Goal: Task Accomplishment & Management: Complete application form

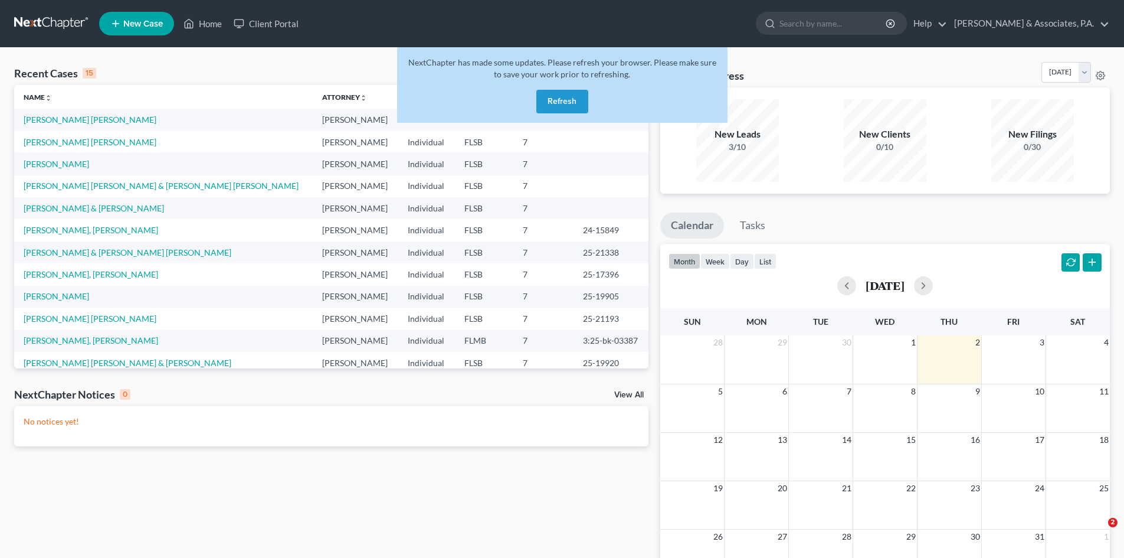
click at [555, 101] on button "Refresh" at bounding box center [562, 102] width 52 height 24
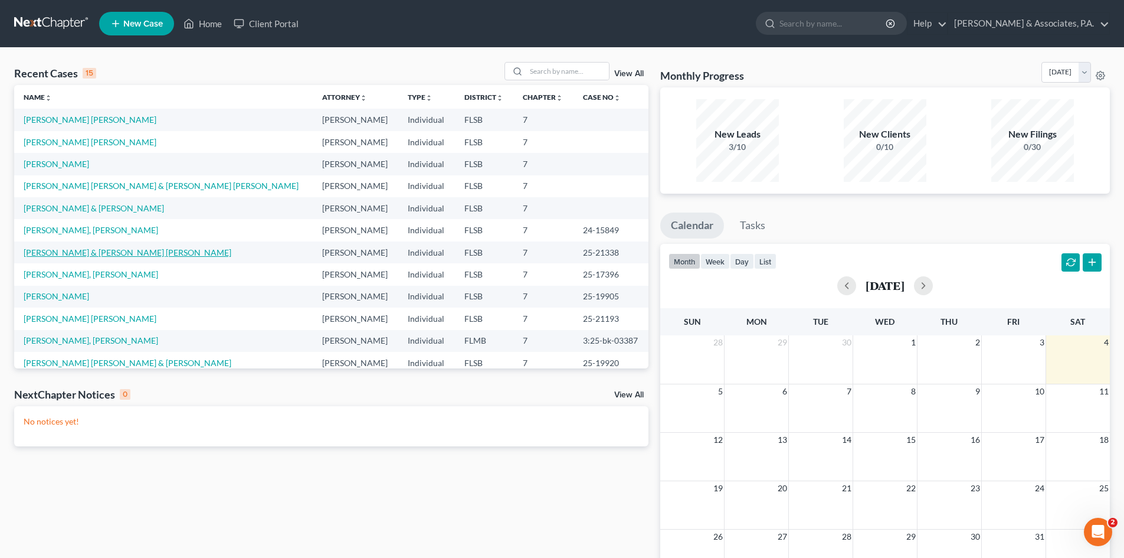
click at [113, 255] on link "[PERSON_NAME] & [PERSON_NAME] [PERSON_NAME]" at bounding box center [128, 252] width 208 height 10
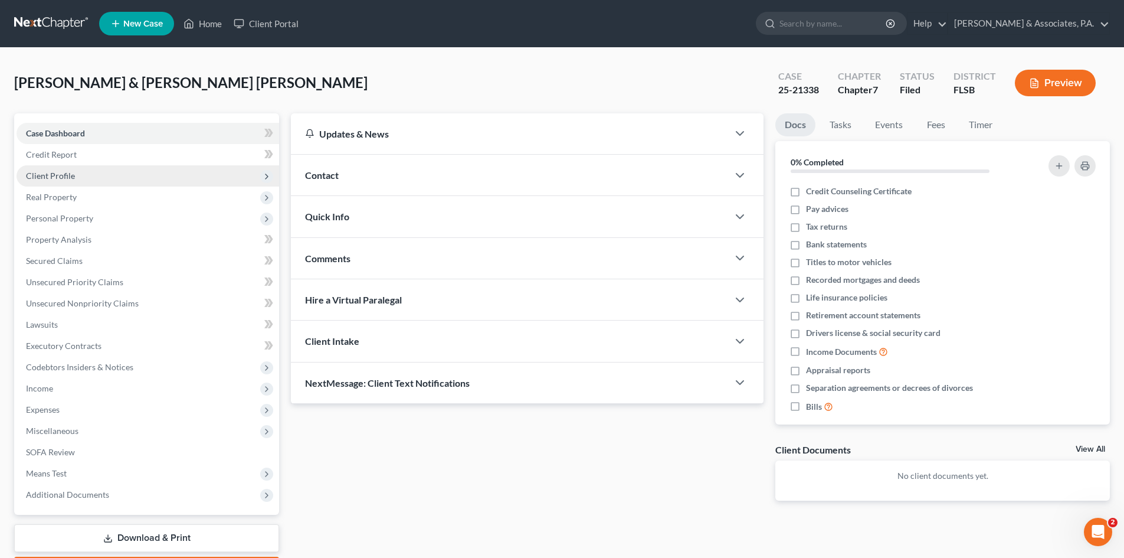
click at [53, 174] on span "Client Profile" at bounding box center [50, 176] width 49 height 10
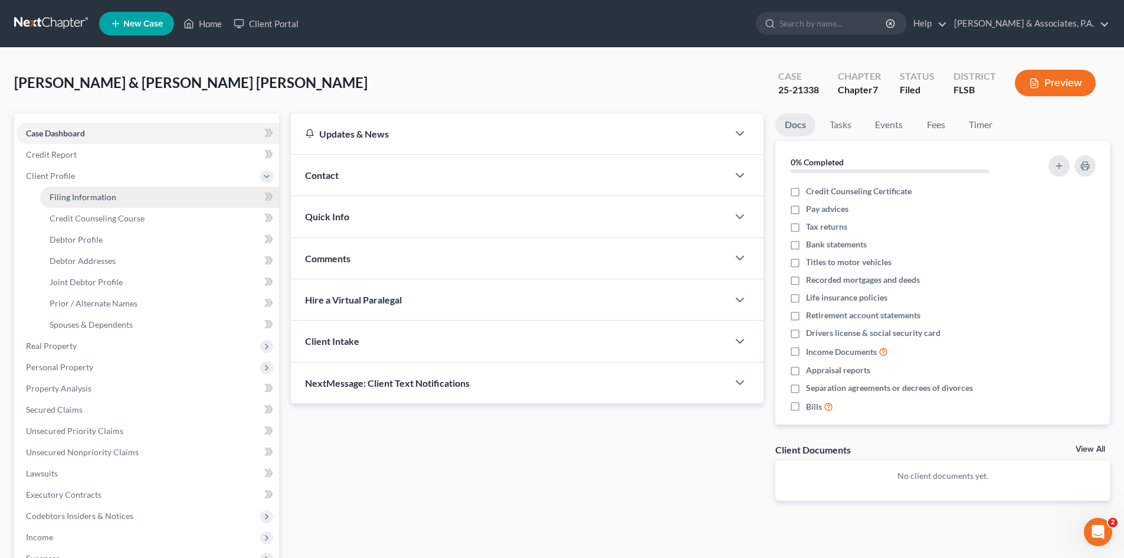
click at [62, 197] on span "Filing Information" at bounding box center [83, 197] width 67 height 10
select select "1"
select select "0"
select select "9"
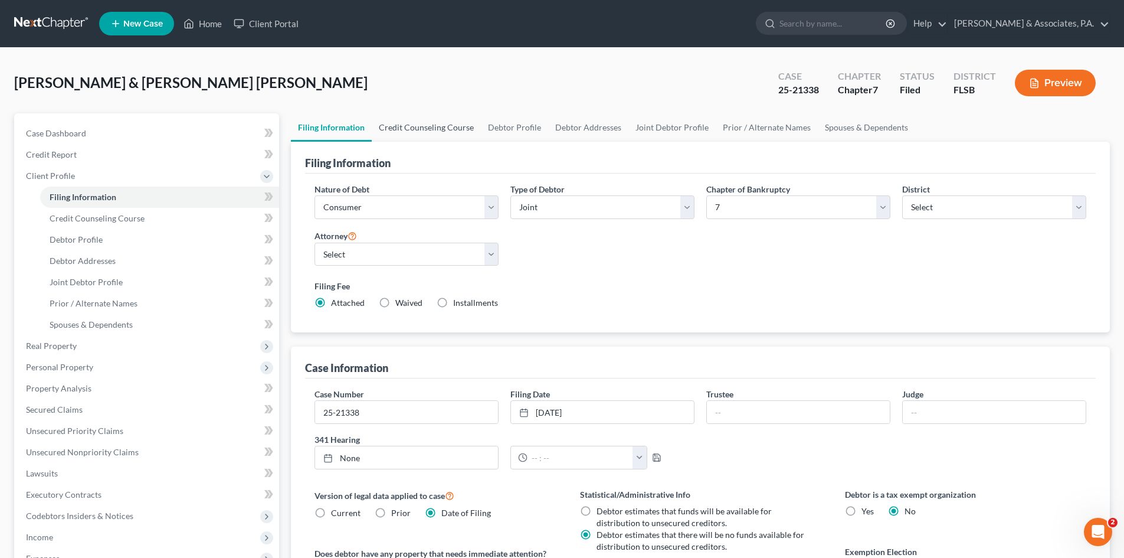
click at [431, 127] on link "Credit Counseling Course" at bounding box center [426, 127] width 109 height 28
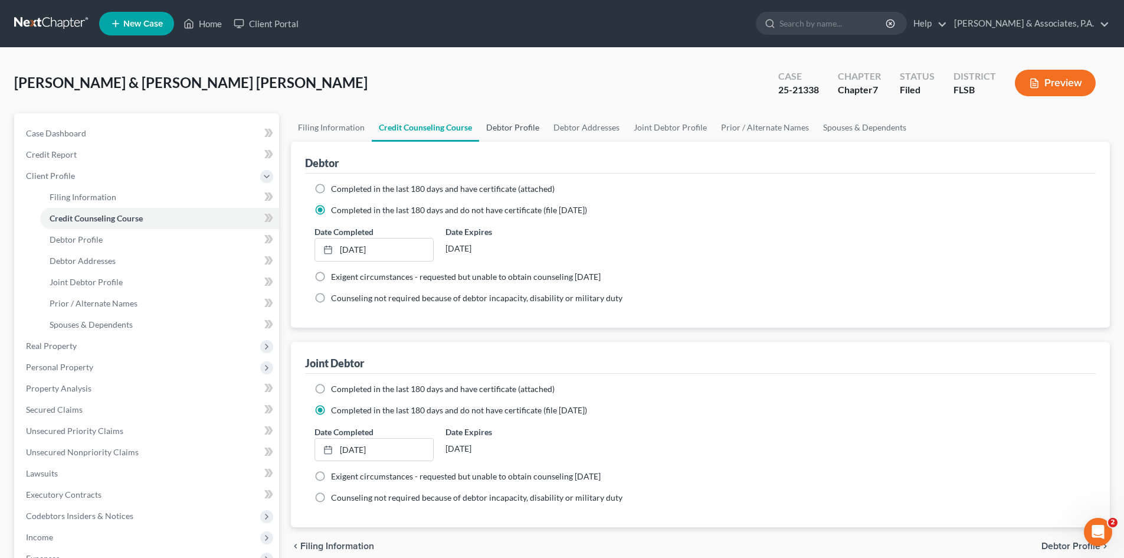
click at [510, 124] on link "Debtor Profile" at bounding box center [512, 127] width 67 height 28
select select "1"
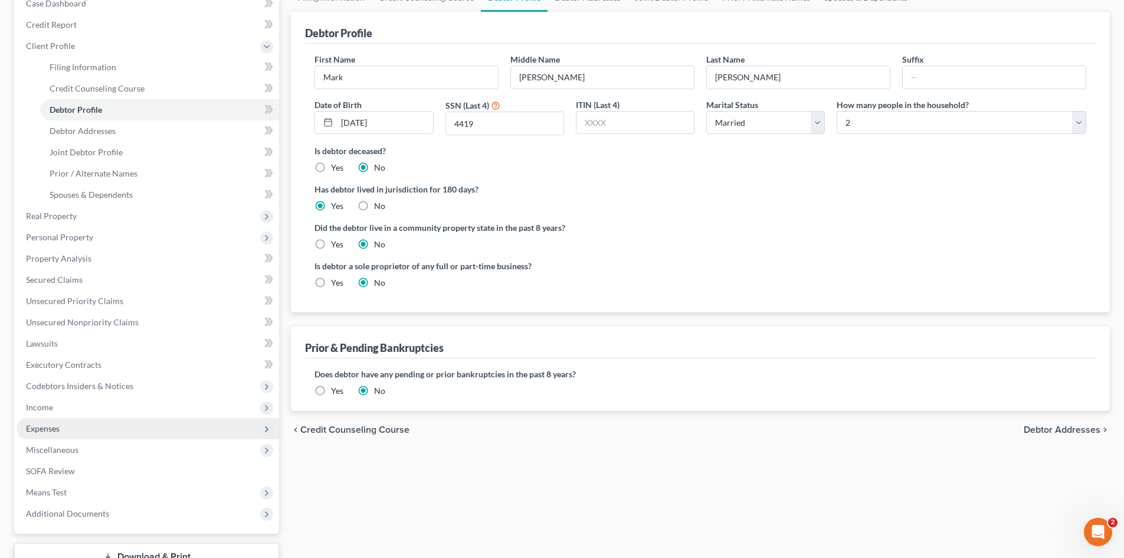
scroll to position [218, 0]
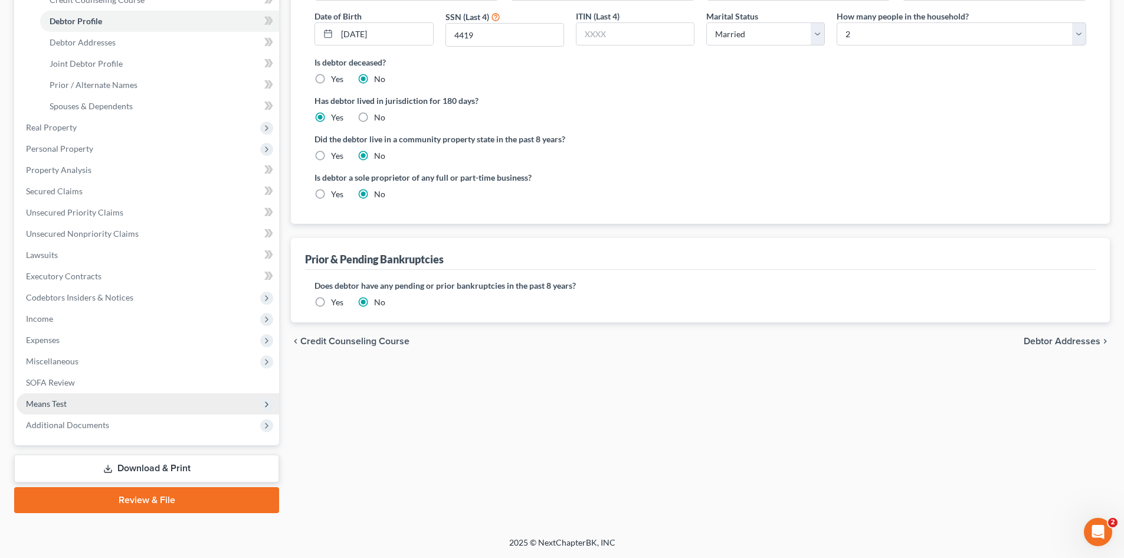
click at [79, 399] on span "Means Test" at bounding box center [148, 403] width 263 height 21
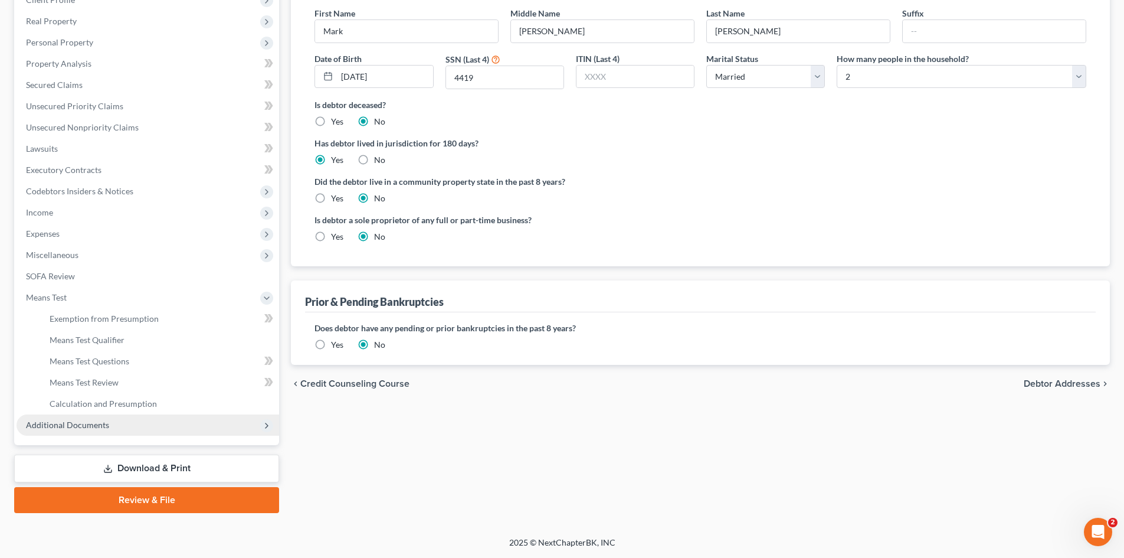
scroll to position [176, 0]
click at [74, 318] on span "Exemption from Presumption" at bounding box center [104, 318] width 109 height 10
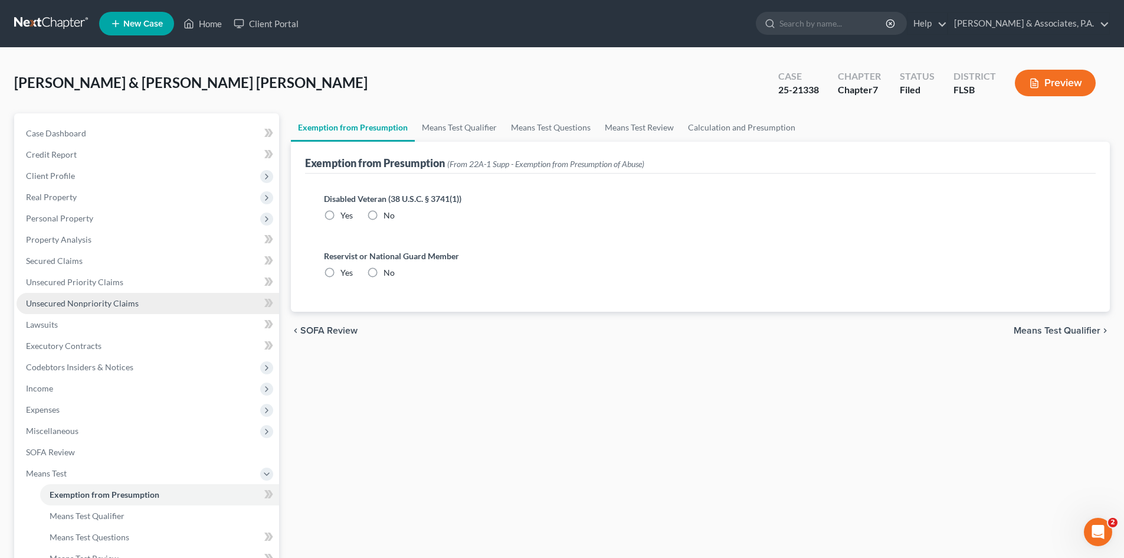
radio input "true"
click at [433, 121] on link "Means Test Qualifier" at bounding box center [459, 127] width 89 height 28
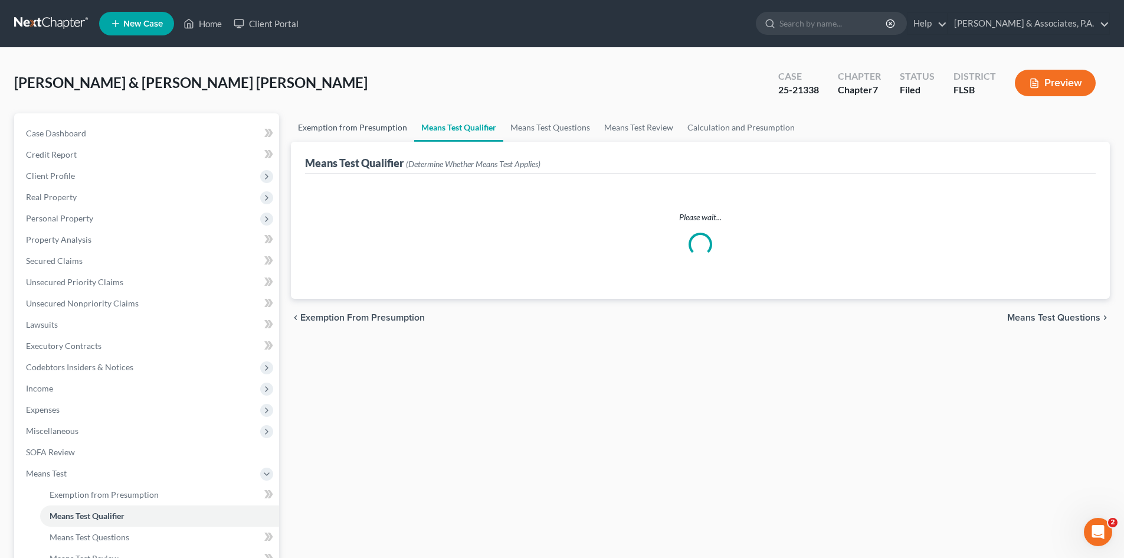
click at [335, 122] on link "Exemption from Presumption" at bounding box center [352, 127] width 123 height 28
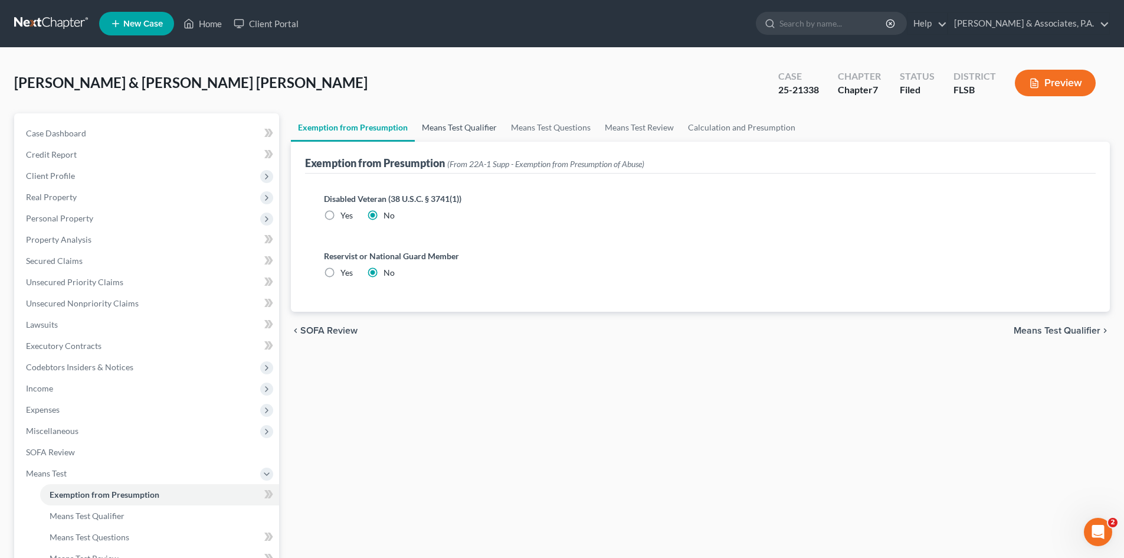
click at [453, 122] on link "Means Test Qualifier" at bounding box center [459, 127] width 89 height 28
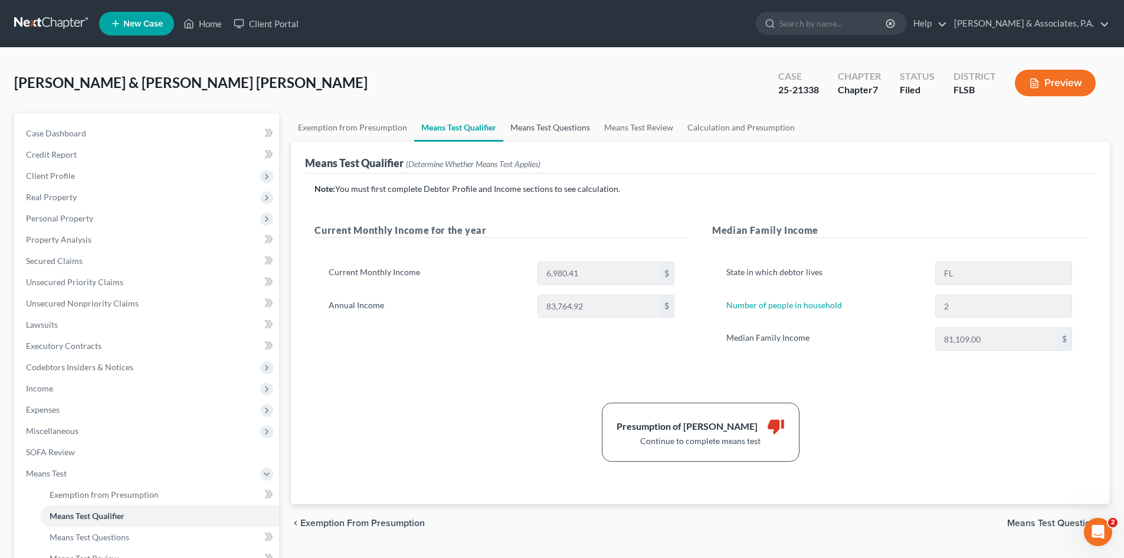
click at [537, 128] on link "Means Test Questions" at bounding box center [550, 127] width 94 height 28
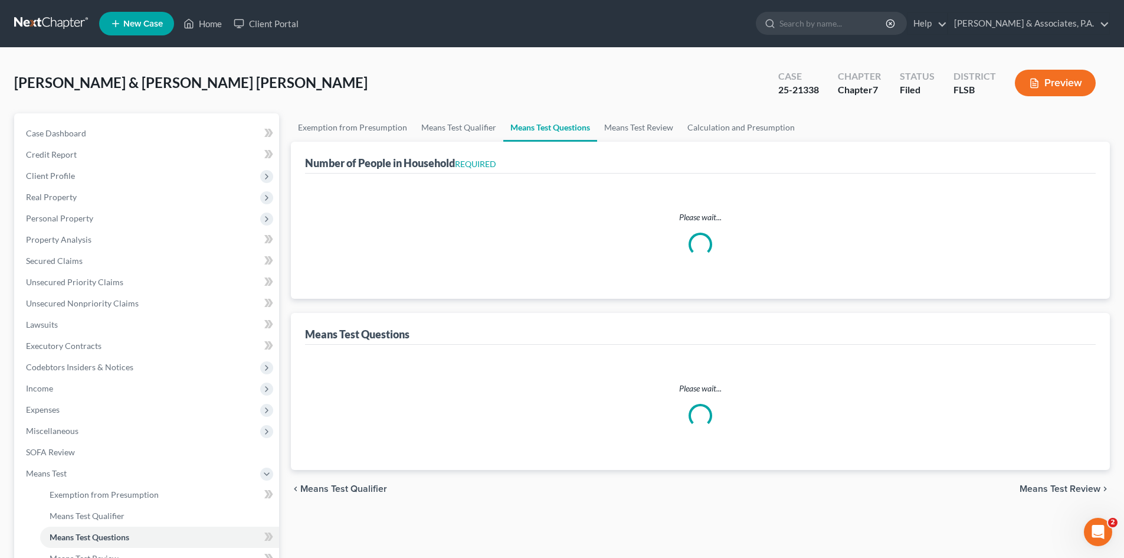
select select "2"
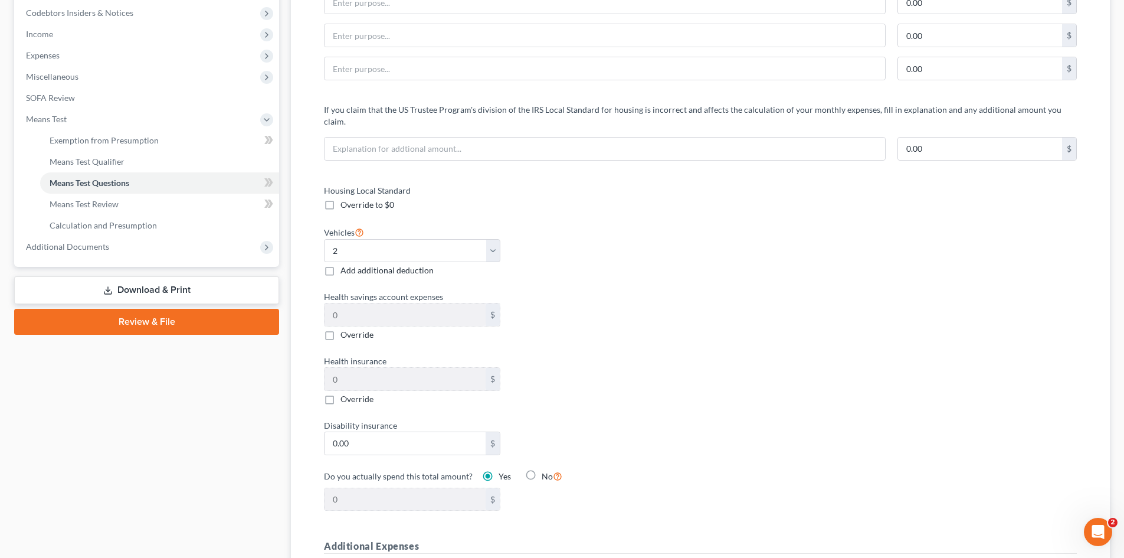
click at [149, 281] on link "Download & Print" at bounding box center [146, 290] width 265 height 28
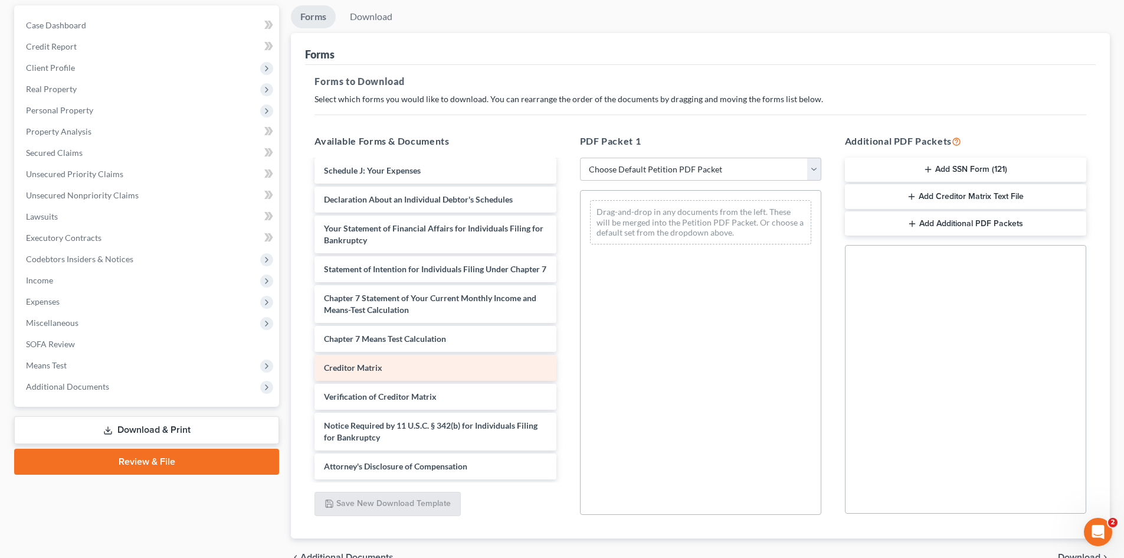
scroll to position [118, 0]
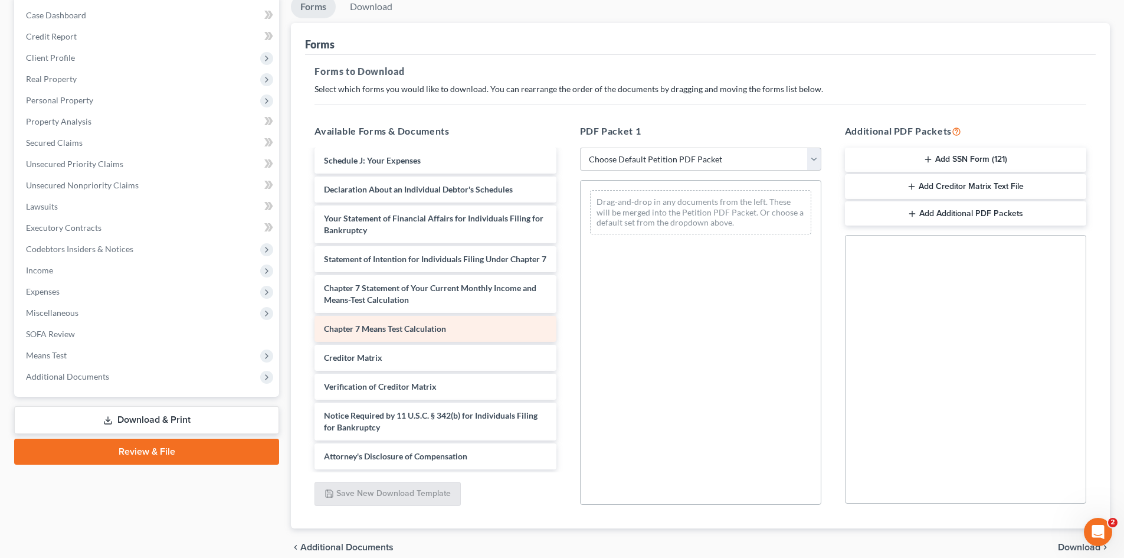
click at [388, 329] on span "Chapter 7 Means Test Calculation" at bounding box center [385, 328] width 122 height 10
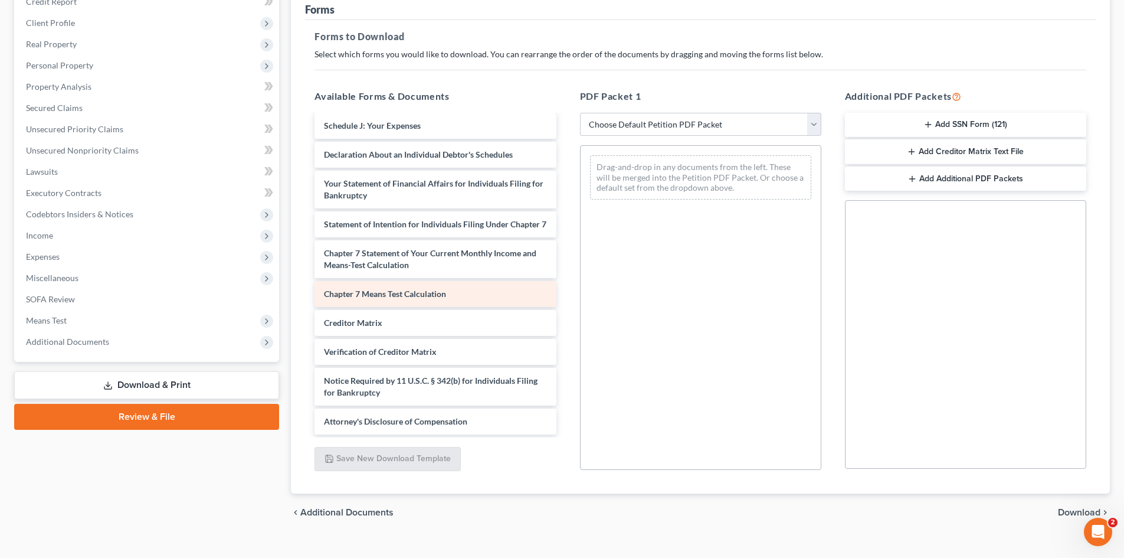
scroll to position [171, 0]
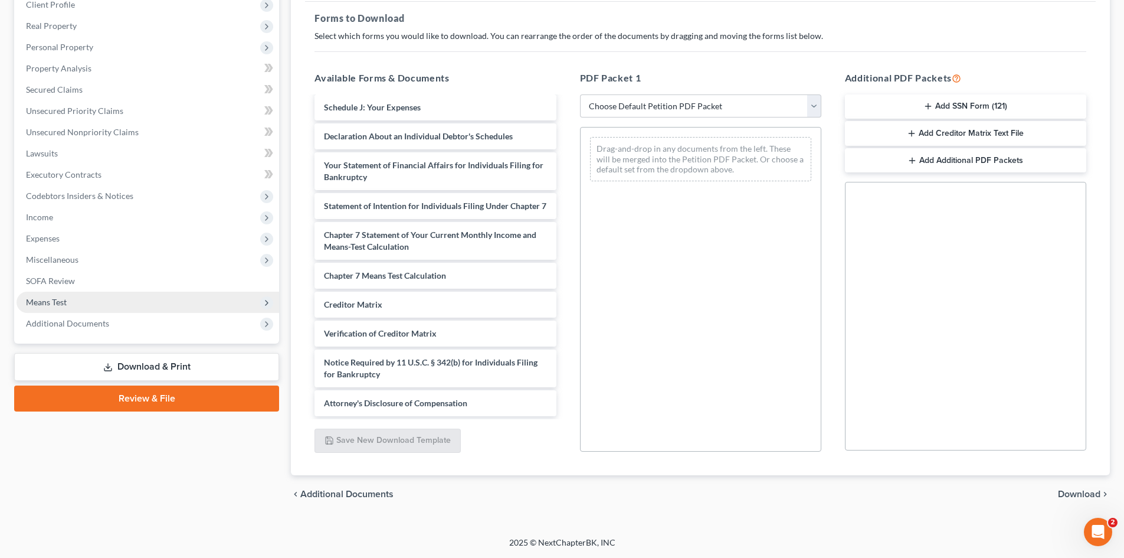
click at [58, 301] on span "Means Test" at bounding box center [46, 302] width 41 height 10
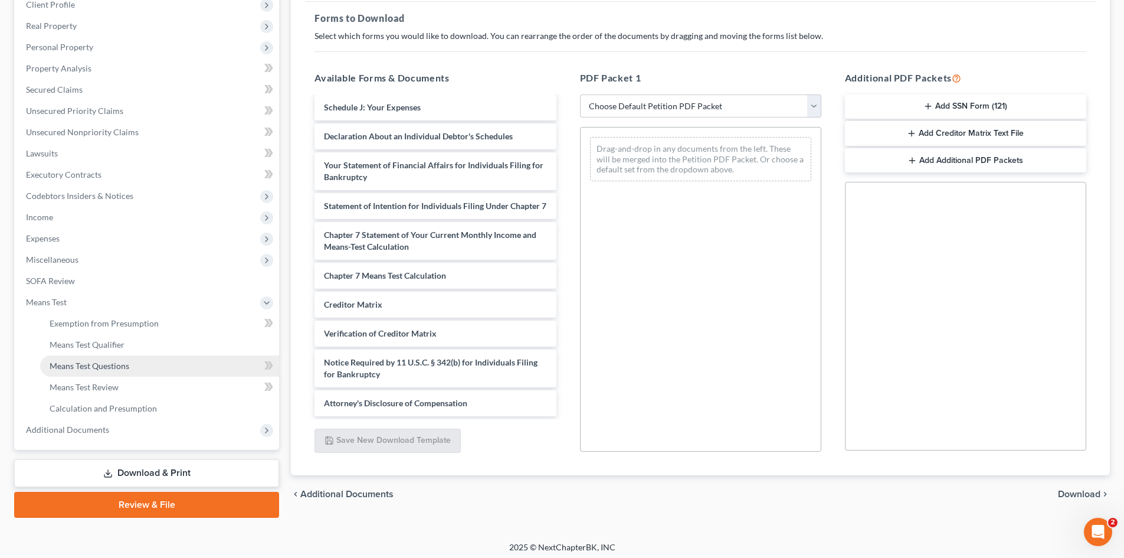
click at [85, 370] on span "Means Test Questions" at bounding box center [90, 366] width 80 height 10
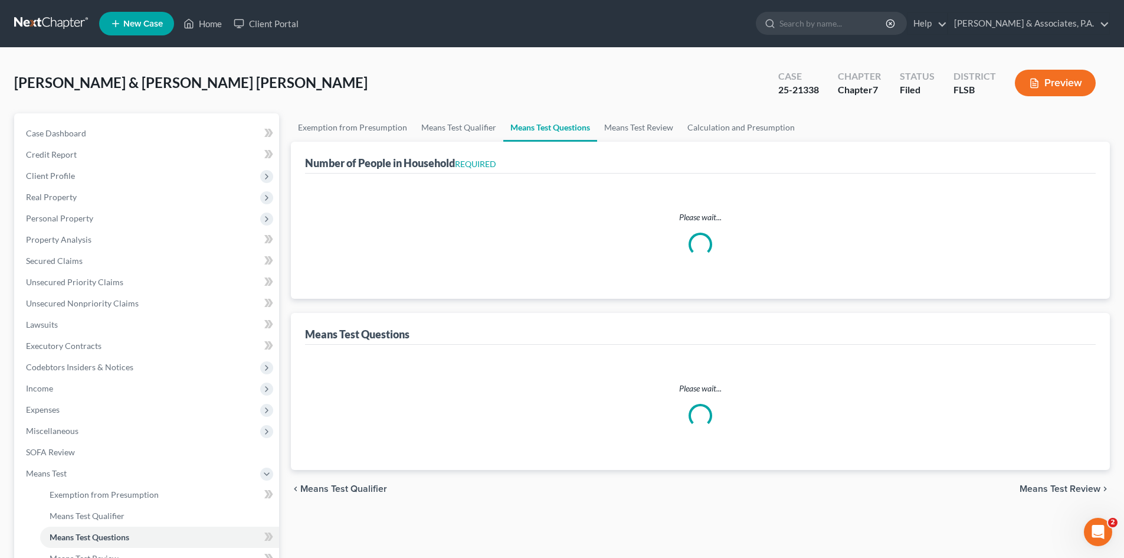
select select "2"
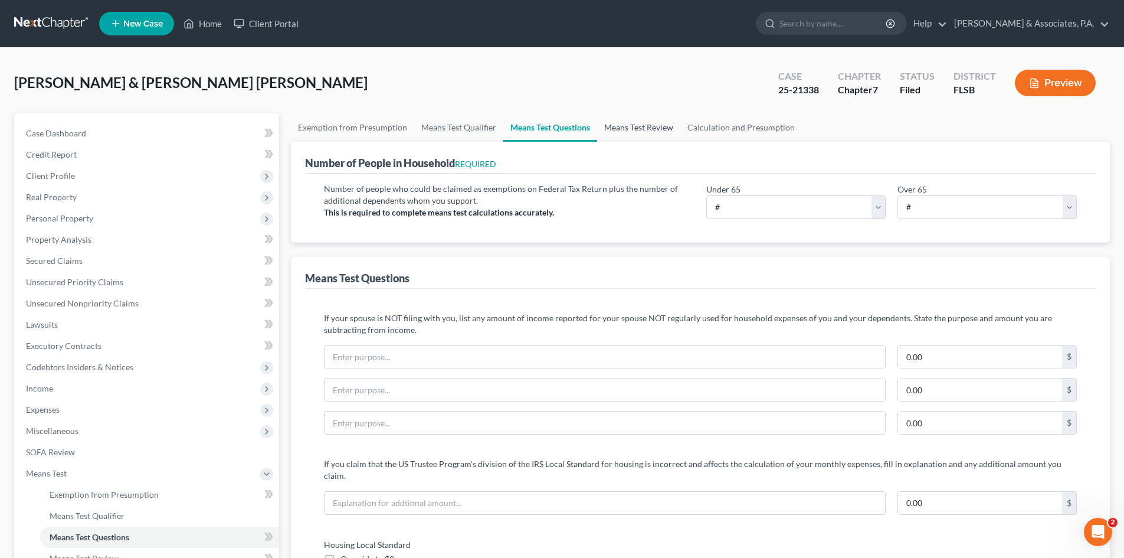
click at [649, 130] on link "Means Test Review" at bounding box center [638, 127] width 83 height 28
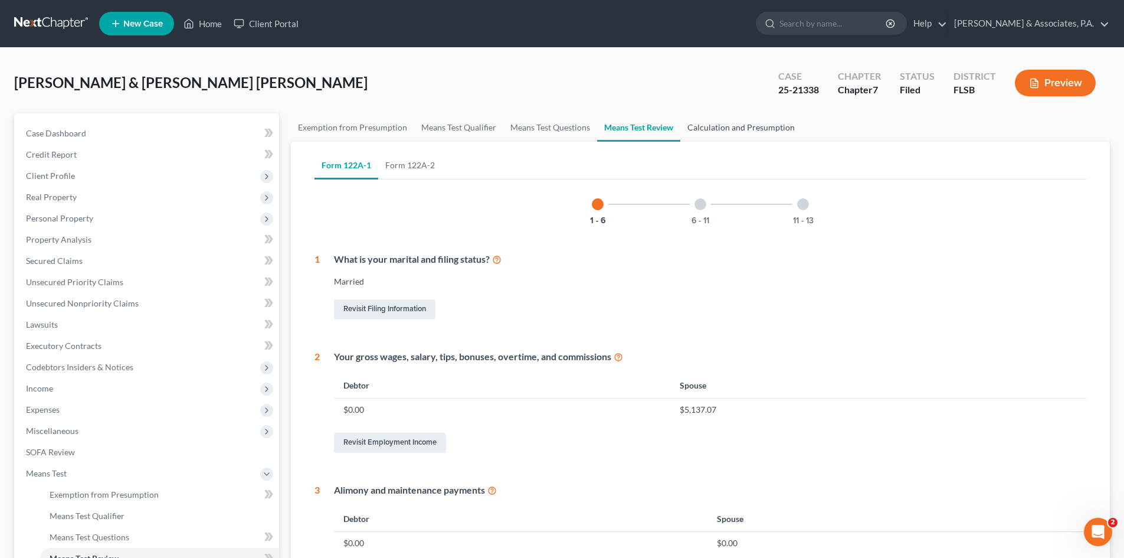
click at [716, 129] on link "Calculation and Presumption" at bounding box center [741, 127] width 122 height 28
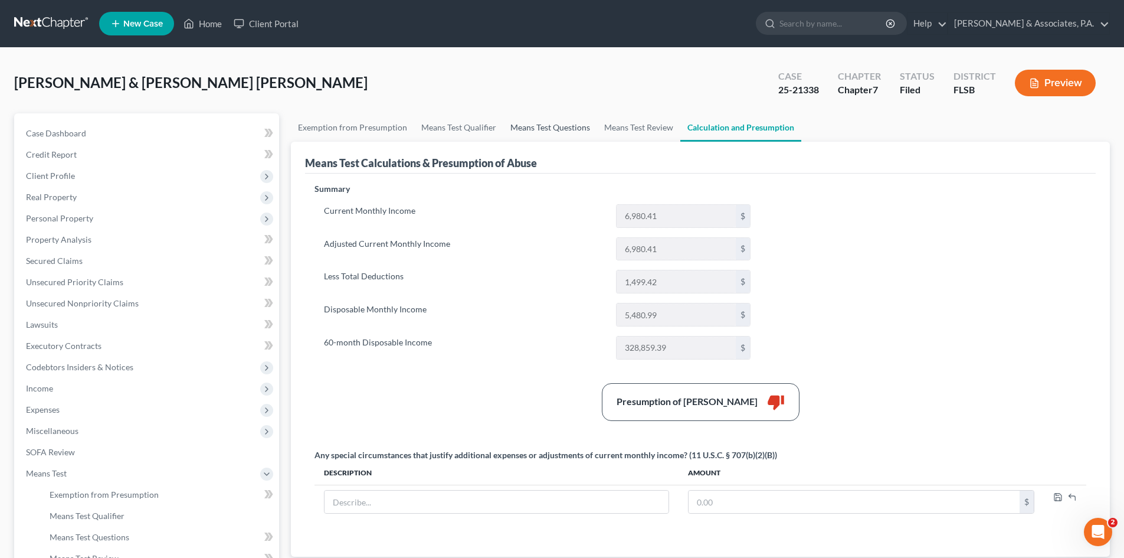
click at [551, 129] on link "Means Test Questions" at bounding box center [550, 127] width 94 height 28
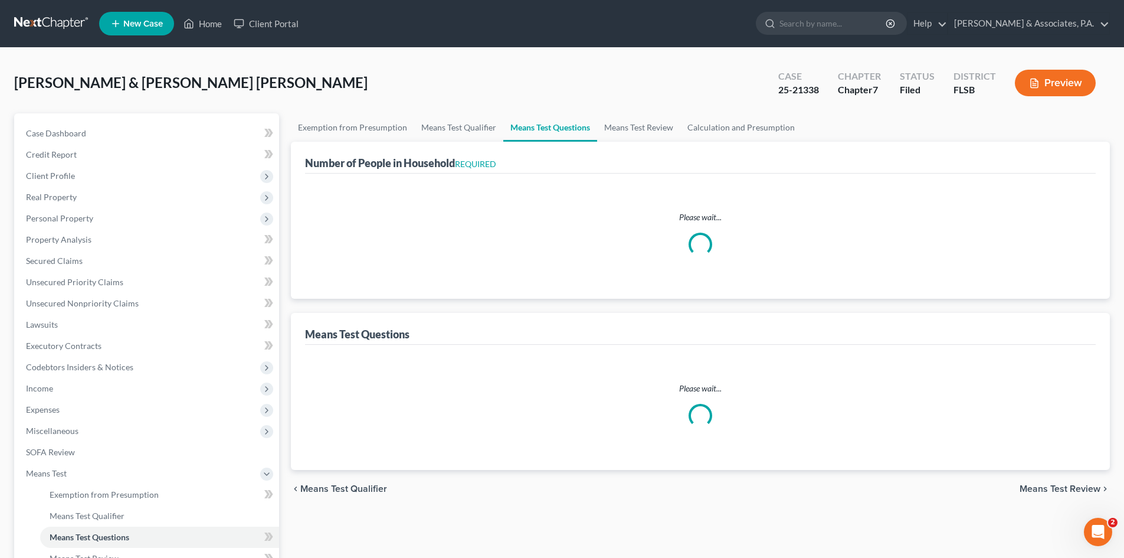
select select "2"
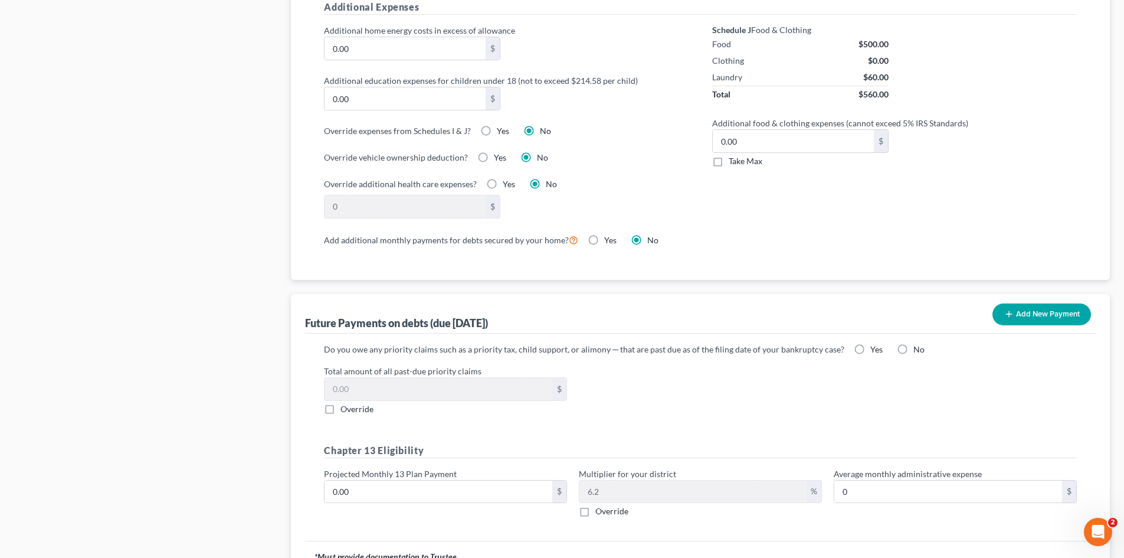
scroll to position [1002, 0]
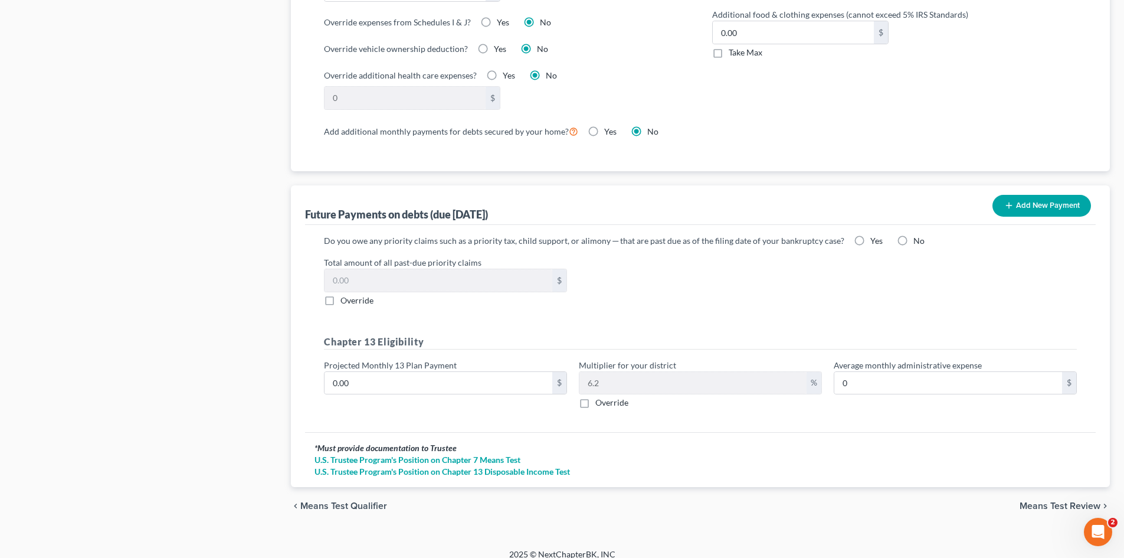
click at [993, 199] on div "Add New Payment" at bounding box center [1042, 205] width 108 height 31
click at [1003, 197] on button "Add New Payment" at bounding box center [1042, 206] width 99 height 22
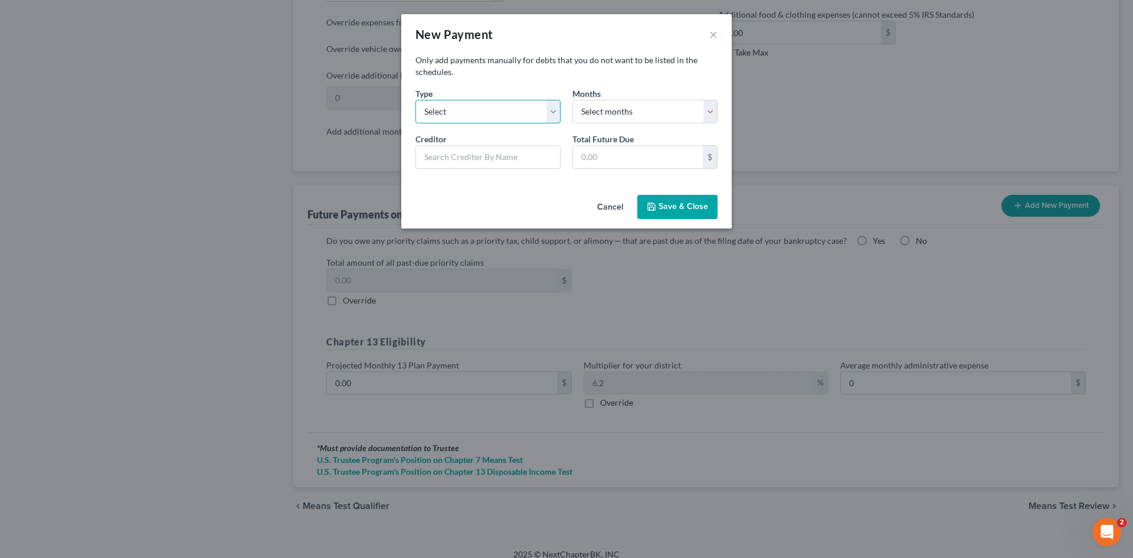
click at [553, 112] on select "Select Home Vehicle Other" at bounding box center [487, 112] width 145 height 24
click at [714, 32] on button "×" at bounding box center [713, 34] width 8 height 14
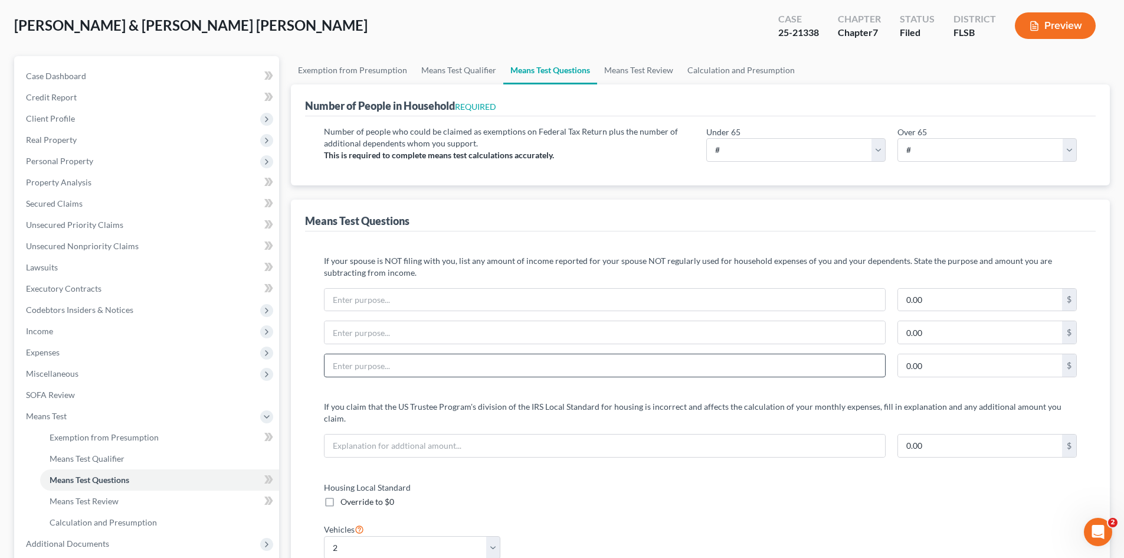
scroll to position [0, 0]
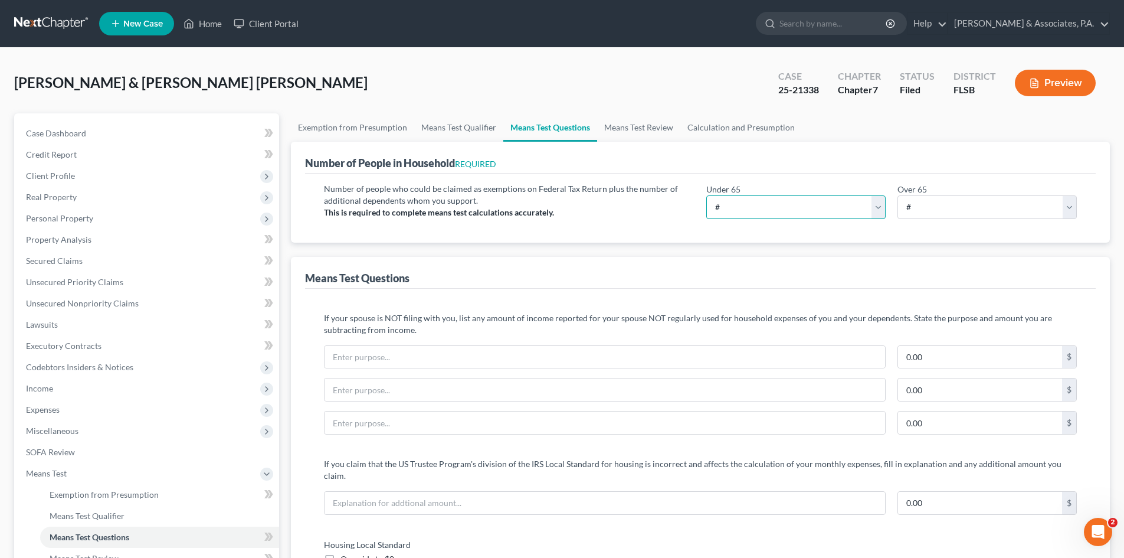
click at [727, 204] on select "# 0 1 2 3 4 5 6 7 8 9 10" at bounding box center [795, 207] width 179 height 24
select select "1"
click at [706, 195] on select "# 0 1 2 3 4 5 6 7 8 9 10" at bounding box center [795, 207] width 179 height 24
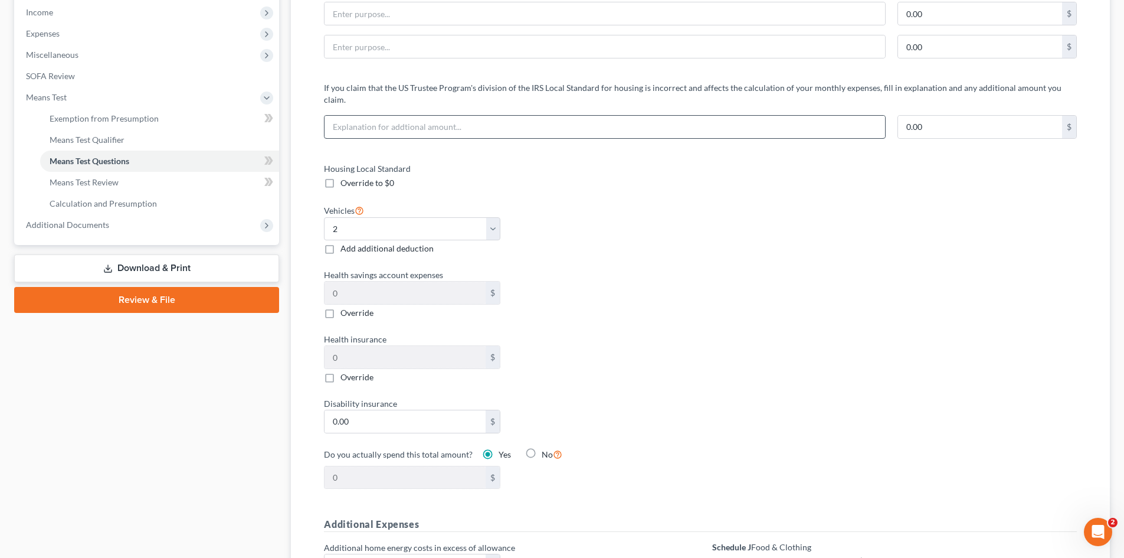
scroll to position [472, 0]
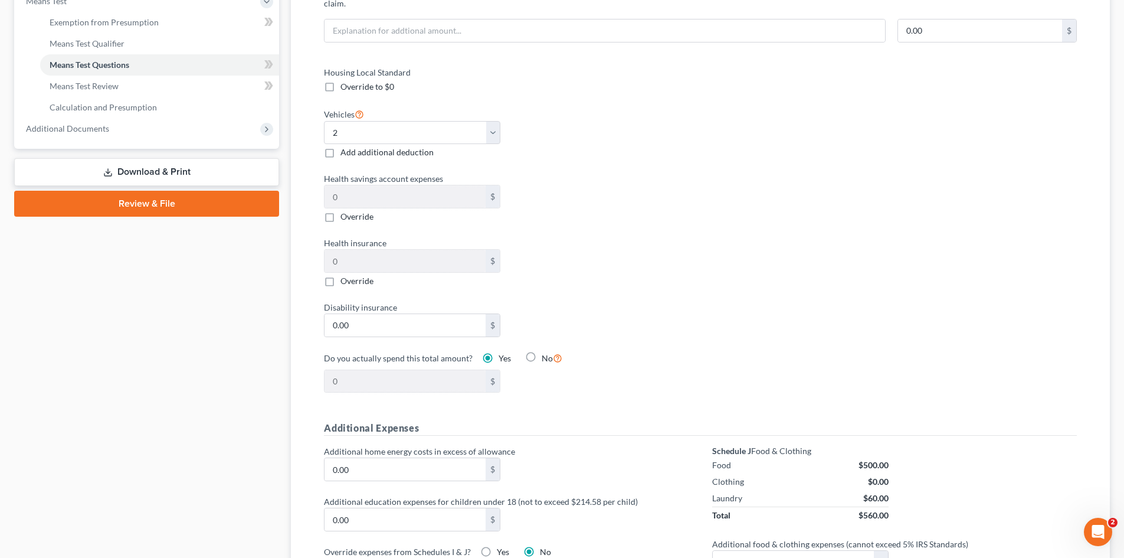
click at [341, 146] on label "Add additional deduction" at bounding box center [387, 152] width 93 height 12
click at [345, 146] on input "Add additional deduction" at bounding box center [349, 150] width 8 height 8
checkbox input "true"
click at [546, 125] on input "0.00" at bounding box center [593, 134] width 161 height 22
type input "100.00"
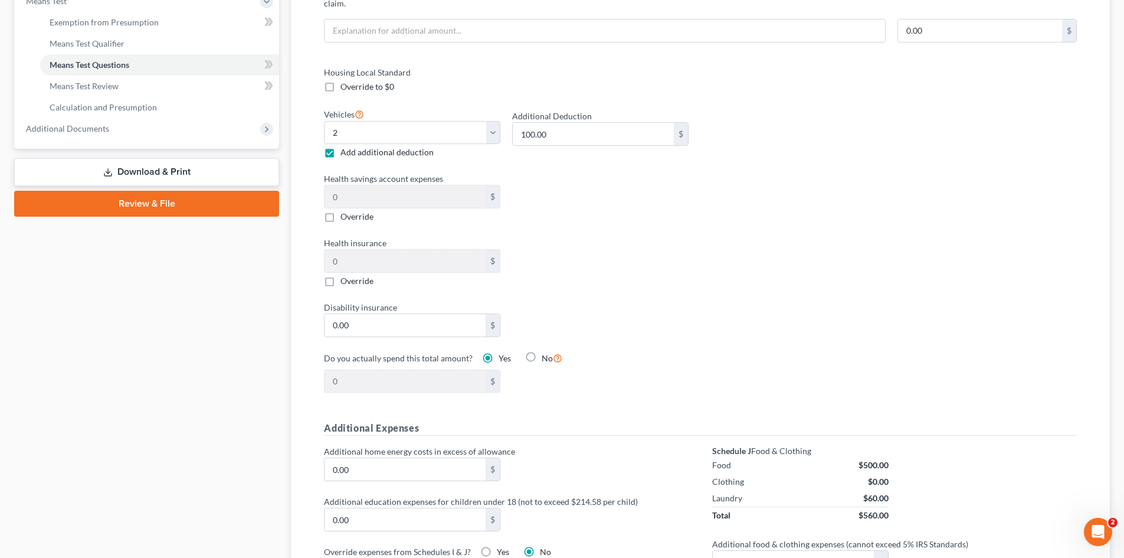
click at [341, 275] on label "Override" at bounding box center [357, 281] width 33 height 12
click at [345, 275] on input "Override" at bounding box center [349, 279] width 8 height 8
checkbox input "true"
click at [336, 253] on input "0.00" at bounding box center [405, 261] width 161 height 22
type input "1.00"
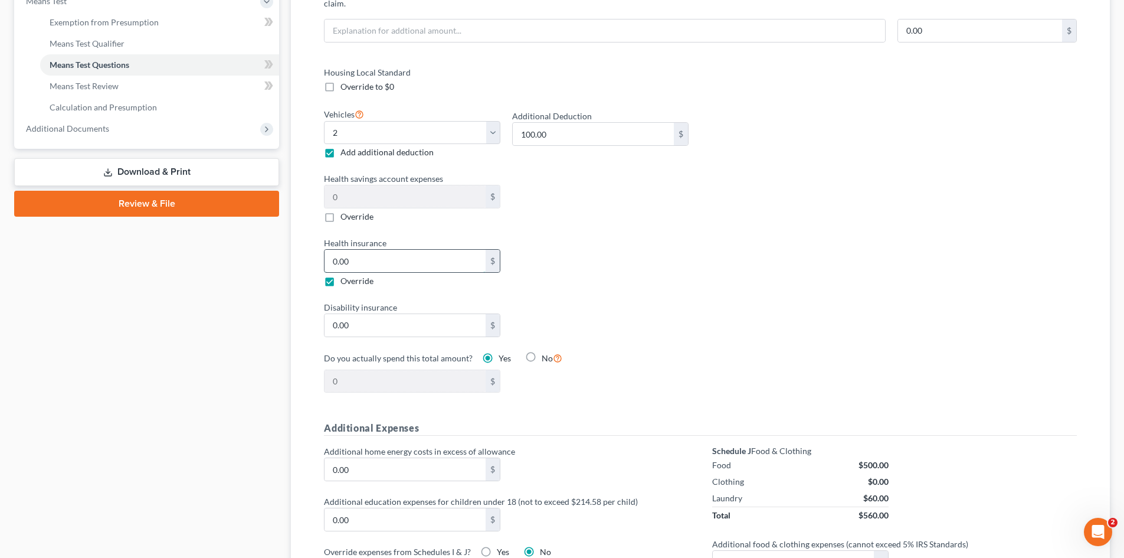
type input "1"
type input "10.00"
type input "10"
type input "100.00"
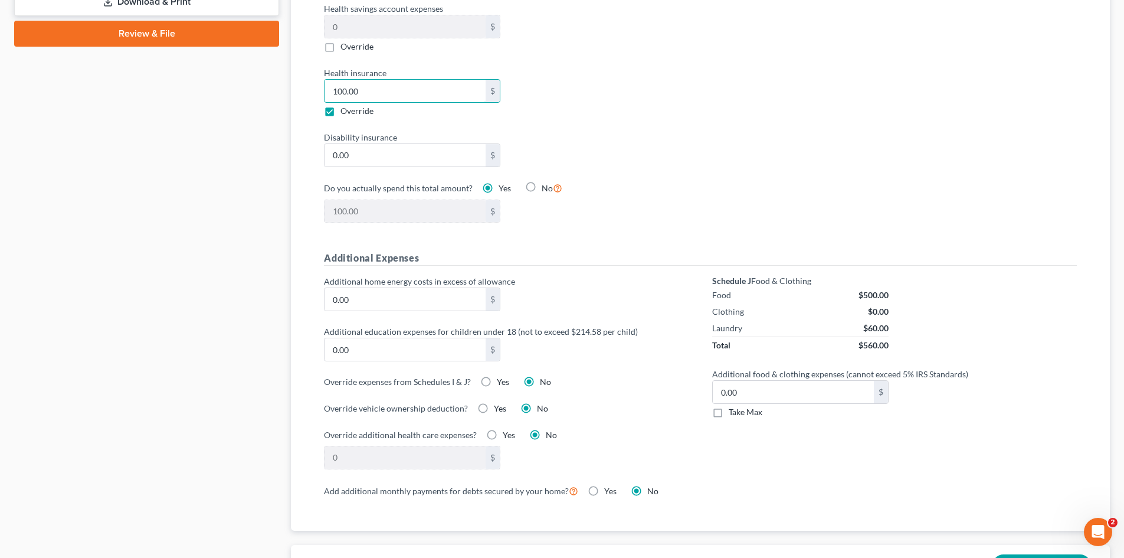
scroll to position [767, 0]
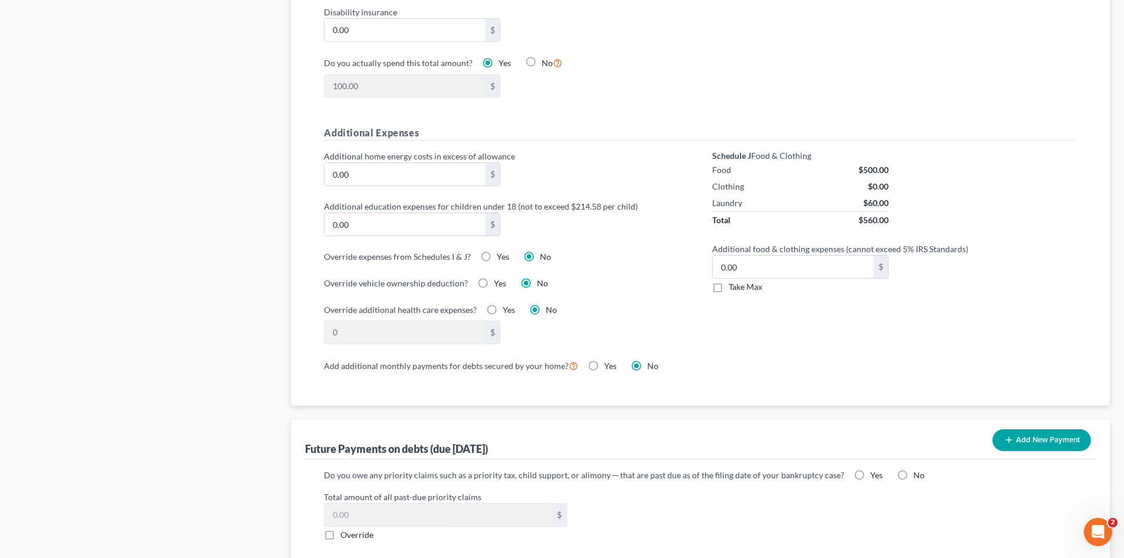
type input "100.00"
click at [729, 281] on label "Take Max" at bounding box center [746, 287] width 34 height 12
click at [734, 281] on input "Take Max" at bounding box center [738, 285] width 8 height 8
checkbox input "true"
type input "52.00"
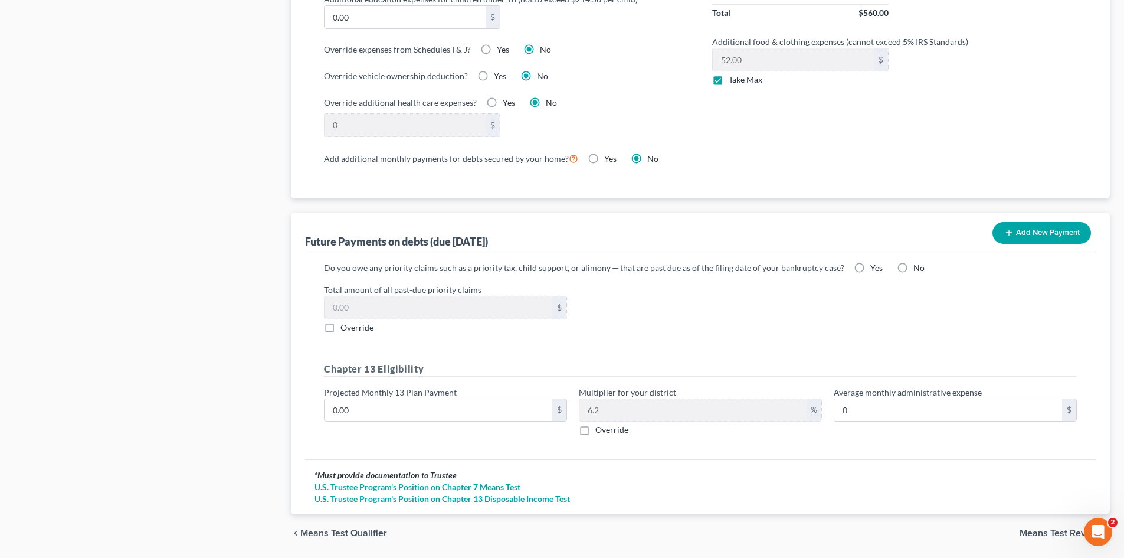
scroll to position [1002, 0]
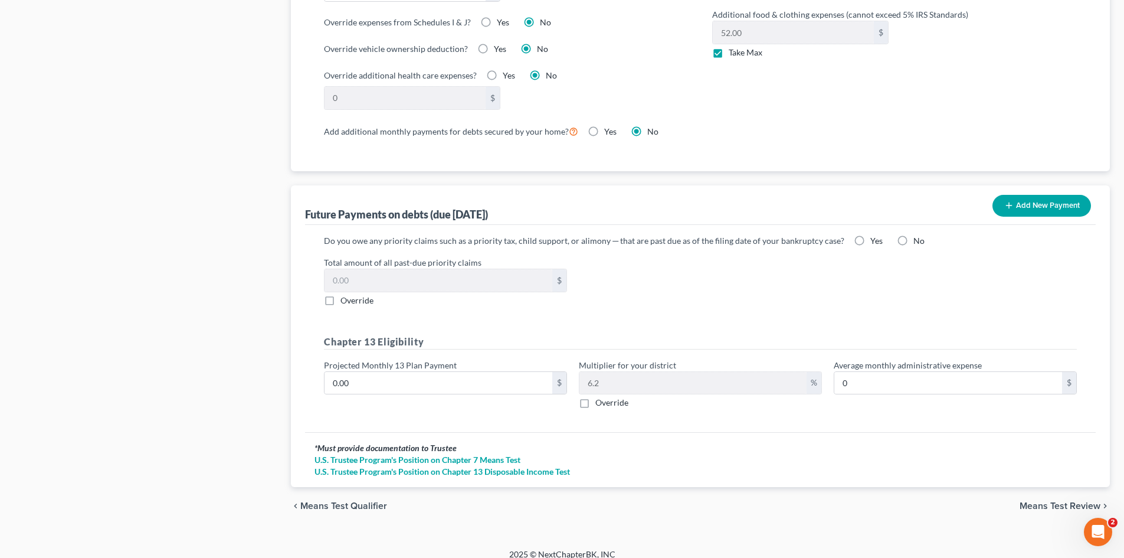
click at [870, 235] on label "Yes" at bounding box center [876, 241] width 12 height 12
click at [875, 235] on input "Yes" at bounding box center [879, 239] width 8 height 8
radio input "true"
click at [1043, 501] on span "Means Test Review" at bounding box center [1060, 505] width 81 height 9
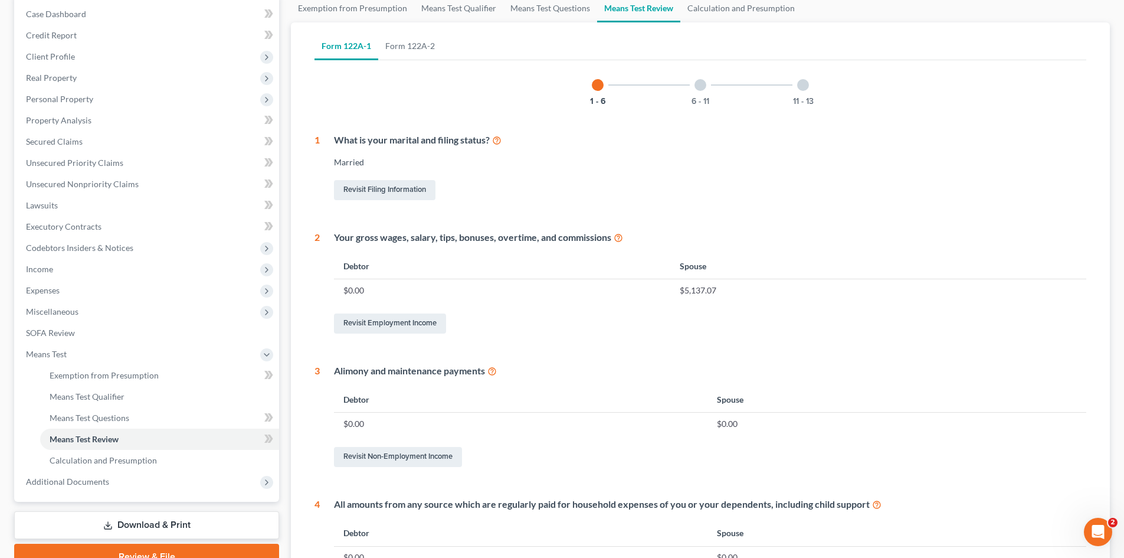
scroll to position [118, 0]
click at [714, 12] on link "Calculation and Presumption" at bounding box center [741, 9] width 122 height 28
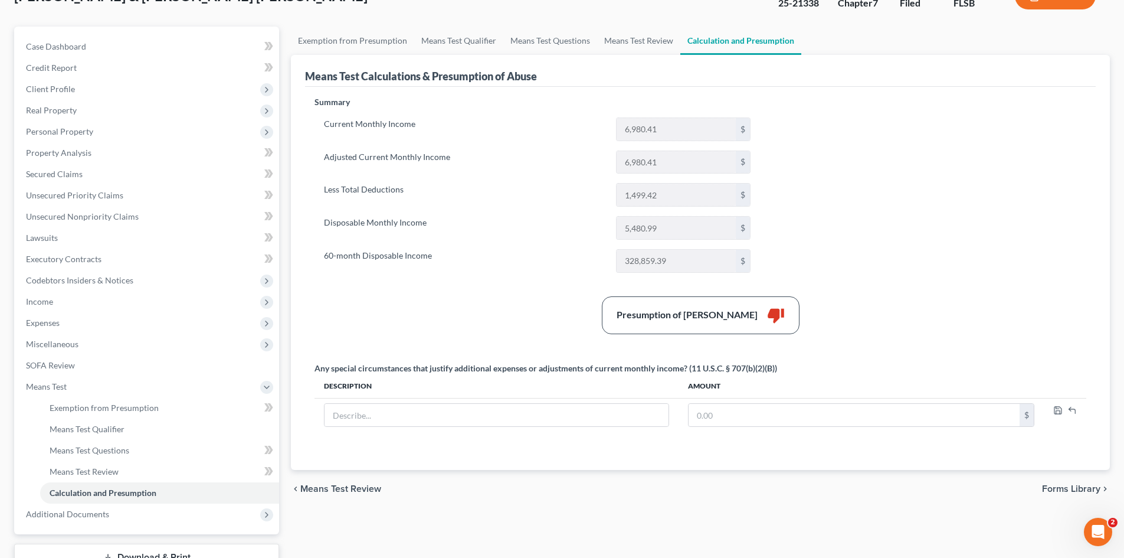
scroll to position [59, 0]
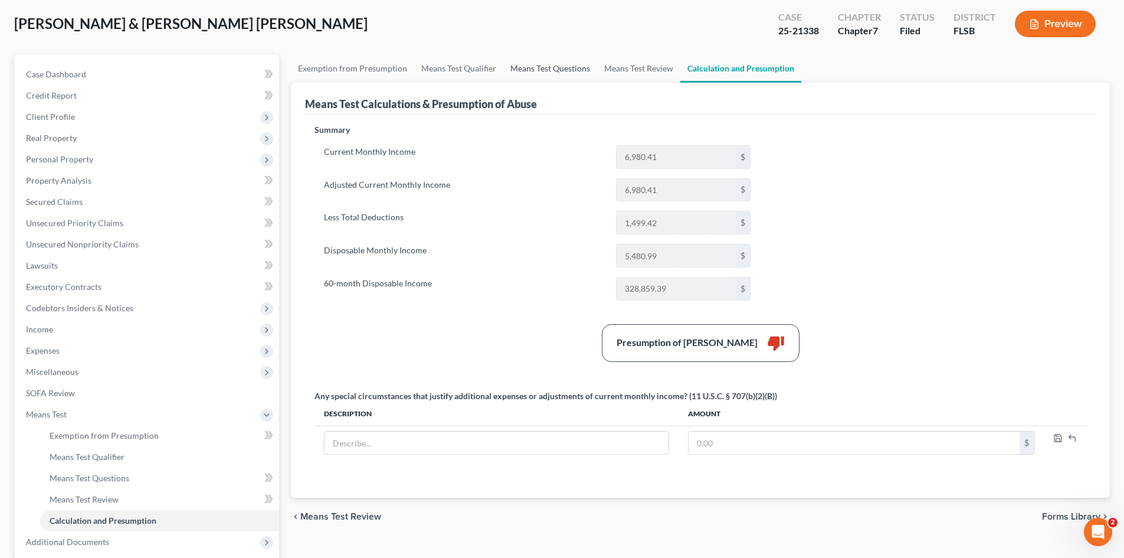
click at [529, 68] on link "Means Test Questions" at bounding box center [550, 68] width 94 height 28
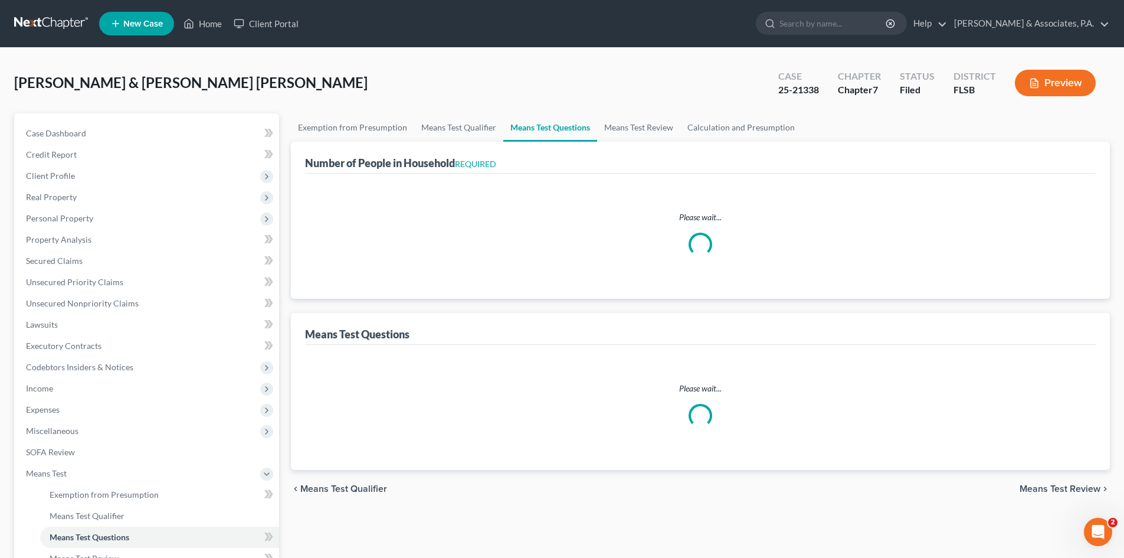
select select "1"
select select "2"
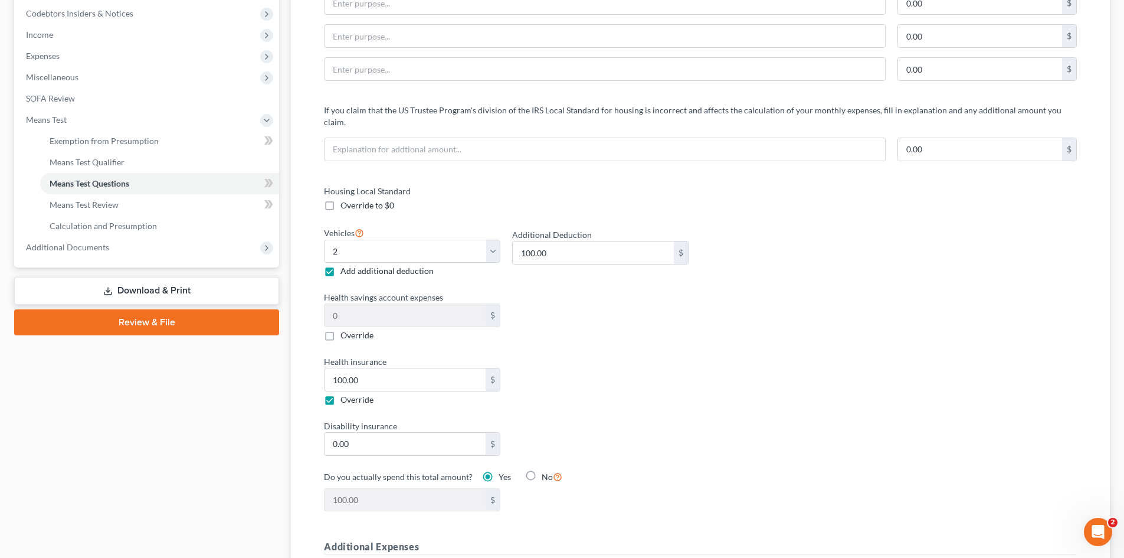
scroll to position [354, 0]
click at [341, 199] on label "Override to $0" at bounding box center [368, 205] width 54 height 12
click at [345, 199] on input "Override to $0" at bounding box center [349, 203] width 8 height 8
click at [341, 199] on label "Override to $0" at bounding box center [368, 205] width 54 height 12
click at [345, 199] on input "Override to $0" at bounding box center [349, 203] width 8 height 8
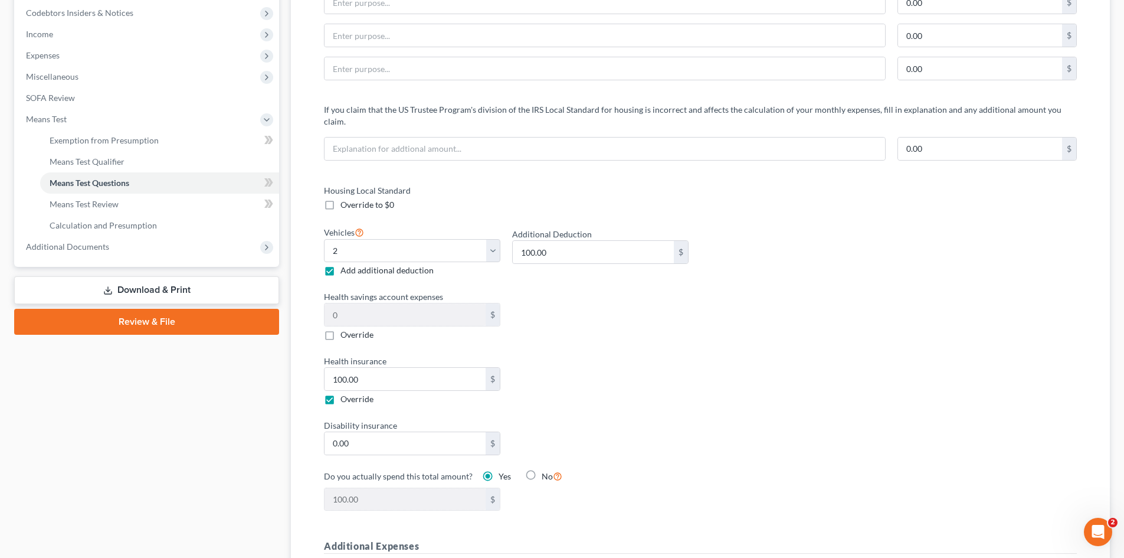
click at [341, 199] on label "Override to $0" at bounding box center [368, 205] width 54 height 12
click at [345, 199] on input "Override to $0" at bounding box center [349, 203] width 8 height 8
checkbox input "true"
click at [341, 329] on label "Override" at bounding box center [357, 335] width 33 height 12
click at [345, 329] on input "Override" at bounding box center [349, 333] width 8 height 8
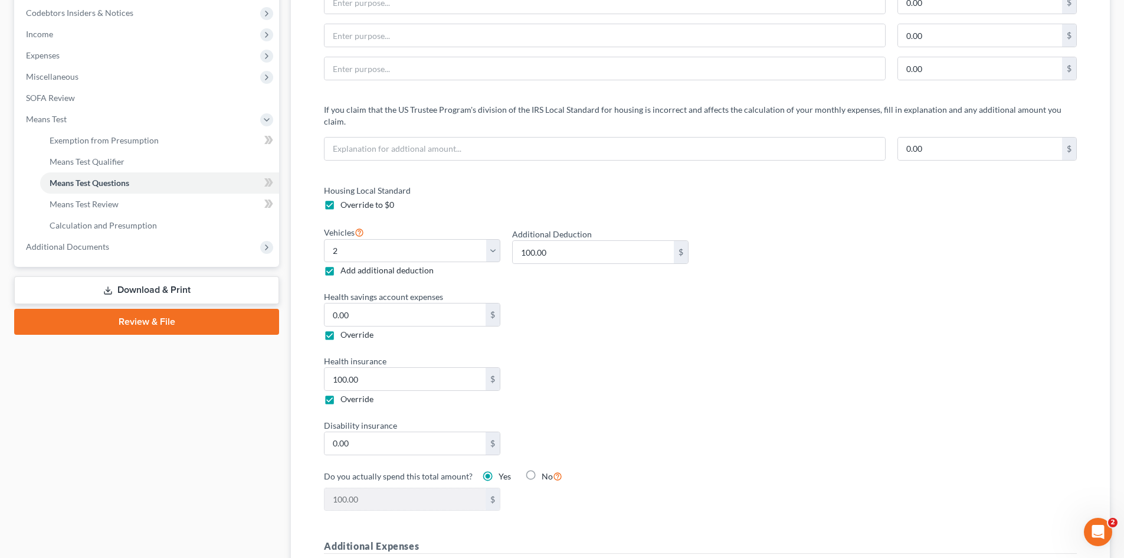
click at [341, 329] on label "Override" at bounding box center [357, 335] width 33 height 12
click at [345, 329] on input "Override" at bounding box center [349, 333] width 8 height 8
click at [341, 329] on label "Override" at bounding box center [357, 335] width 33 height 12
click at [345, 329] on input "Override" at bounding box center [349, 333] width 8 height 8
checkbox input "true"
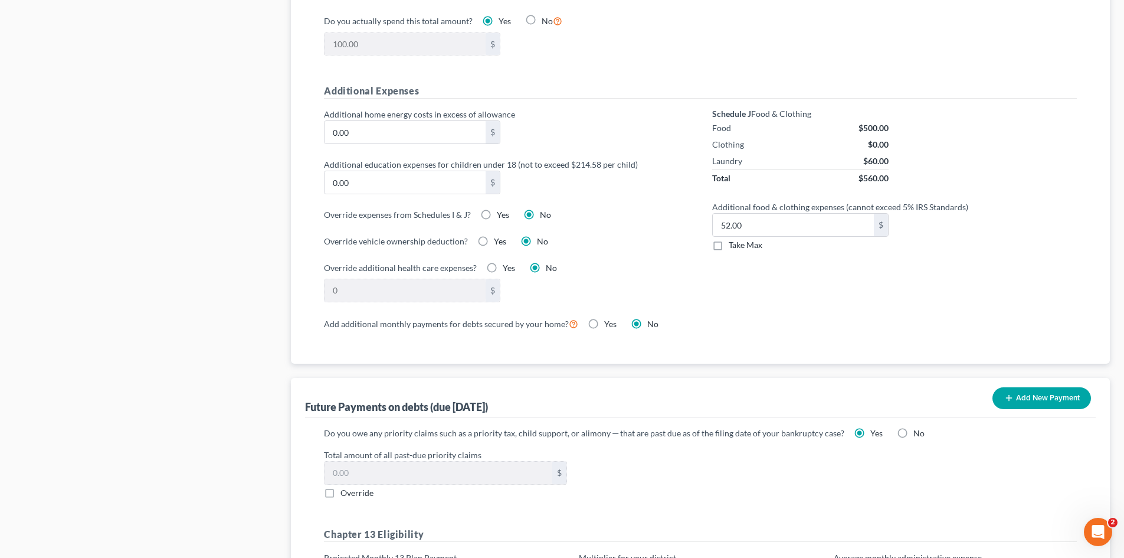
scroll to position [826, 0]
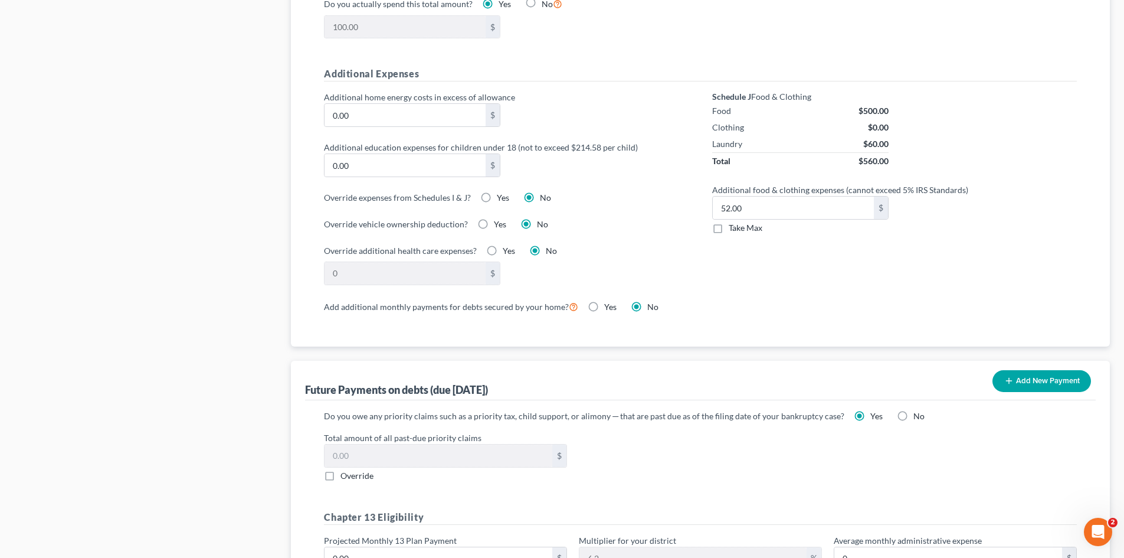
click at [494, 218] on label "Yes" at bounding box center [500, 224] width 12 height 12
click at [499, 218] on input "Yes" at bounding box center [503, 222] width 8 height 8
radio input "true"
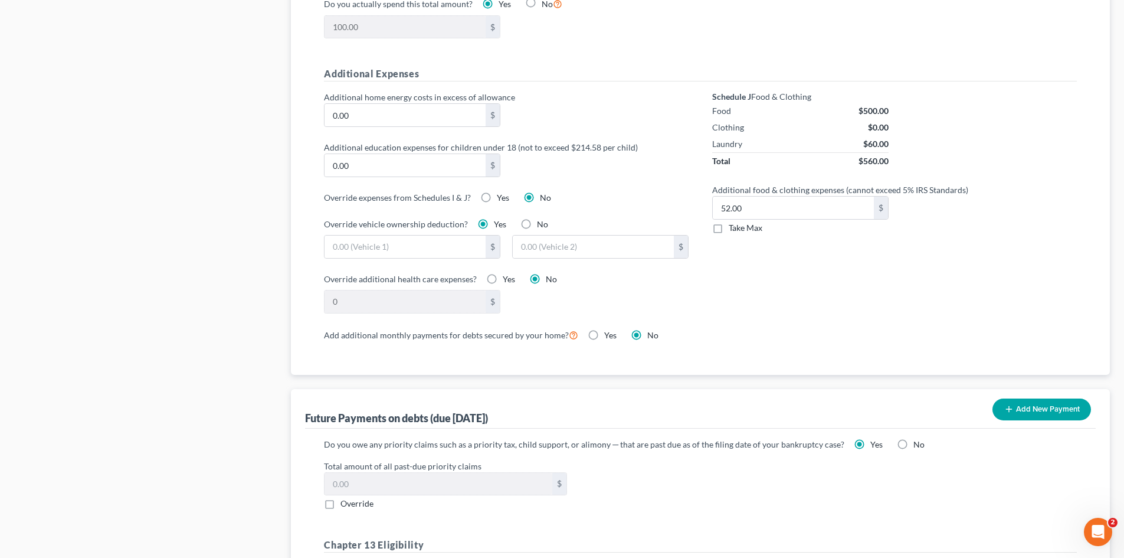
click at [494, 218] on label "Yes" at bounding box center [500, 224] width 12 height 12
click at [499, 218] on input "Yes" at bounding box center [503, 222] width 8 height 8
click at [537, 218] on label "No" at bounding box center [542, 224] width 11 height 12
click at [542, 218] on input "No" at bounding box center [546, 222] width 8 height 8
radio input "true"
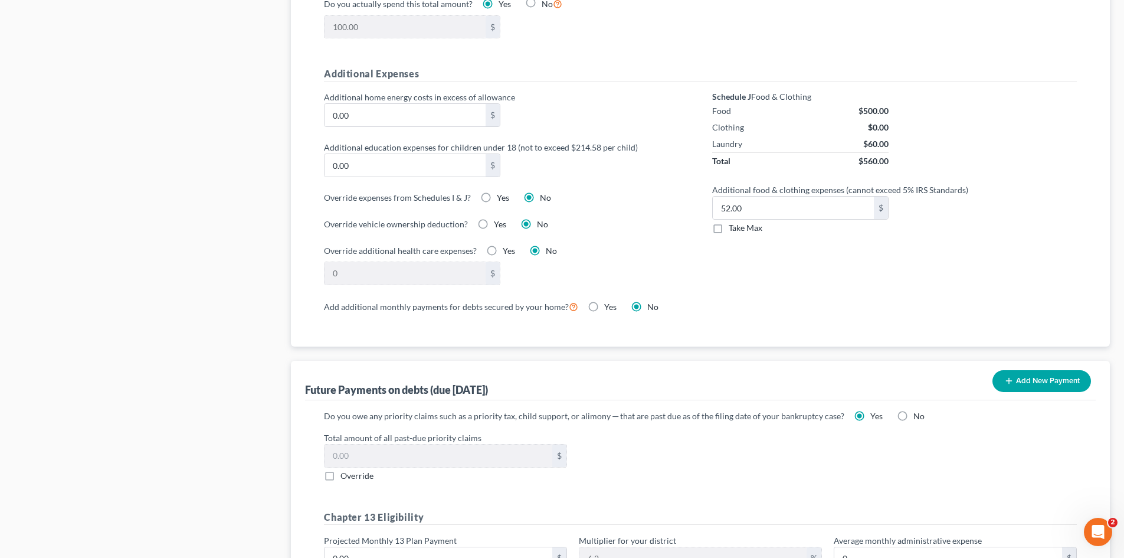
click at [503, 245] on label "Yes" at bounding box center [509, 251] width 12 height 12
click at [508, 245] on input "Yes" at bounding box center [512, 249] width 8 height 8
radio input "true"
click at [357, 262] on input "0.00" at bounding box center [405, 273] width 161 height 22
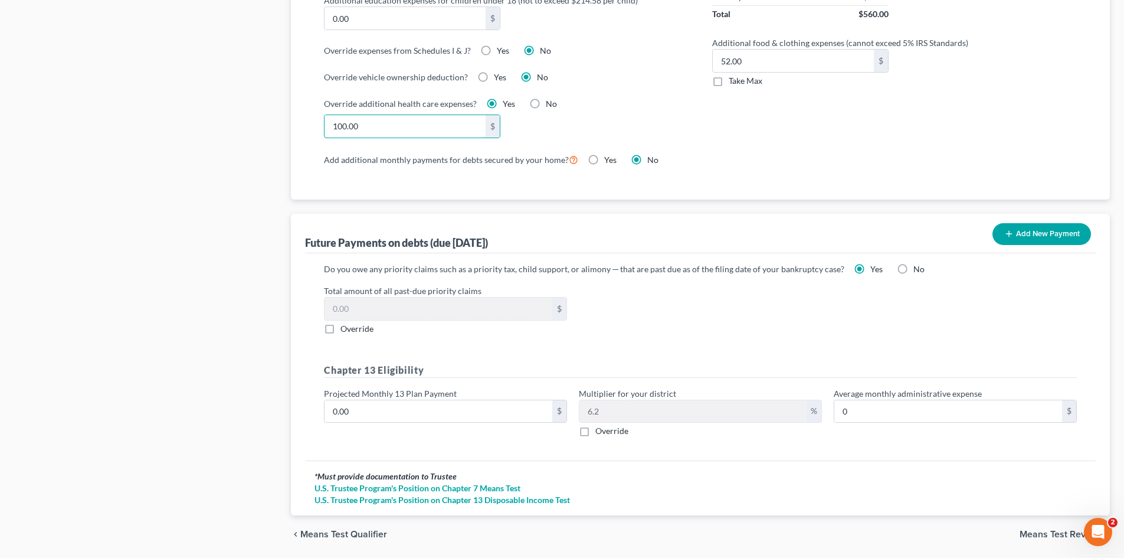
scroll to position [1002, 0]
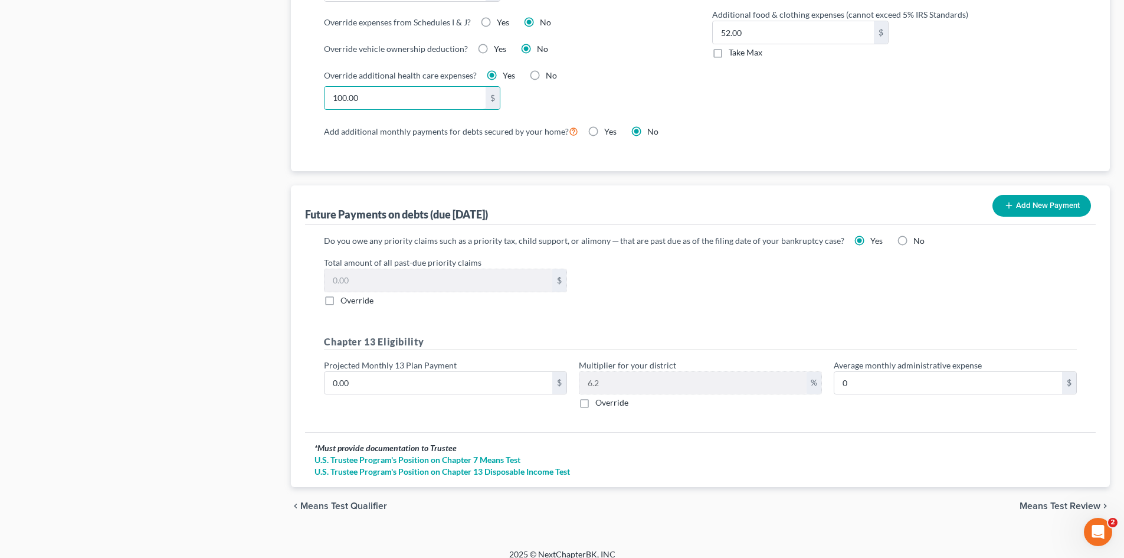
type input "100.00"
click at [341, 294] on label "Override" at bounding box center [357, 300] width 33 height 12
click at [345, 294] on input "Override" at bounding box center [349, 298] width 8 height 8
checkbox input "true"
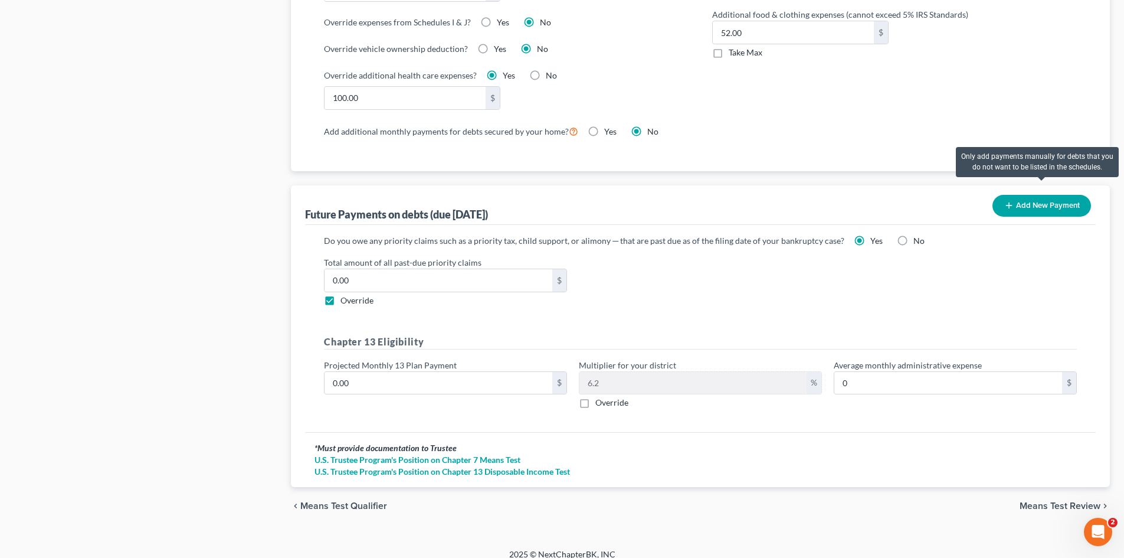
click at [1014, 195] on button "Add New Payment" at bounding box center [1042, 206] width 99 height 22
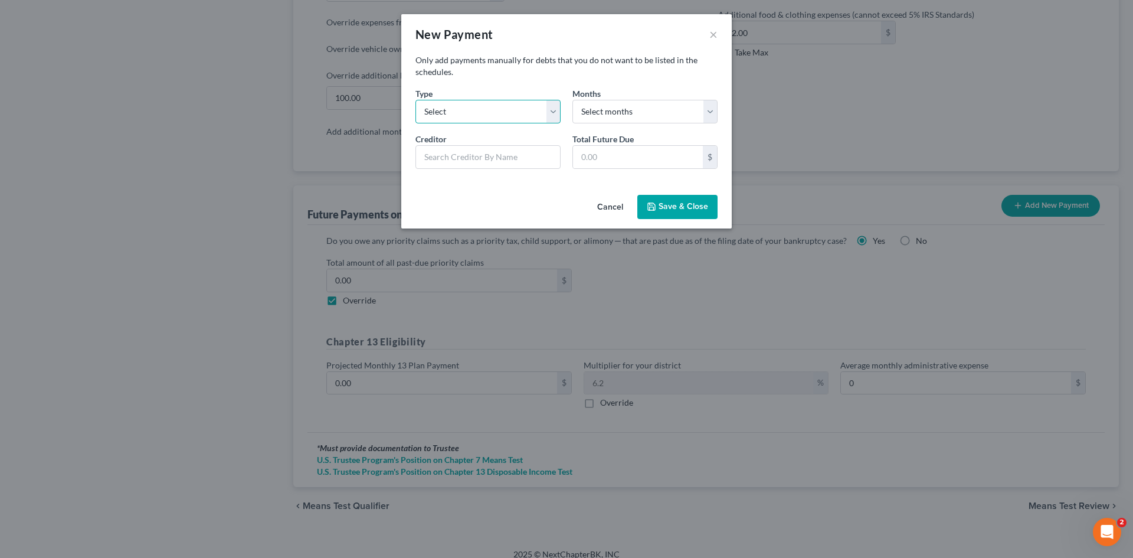
click at [455, 117] on select "Select Home Vehicle Other" at bounding box center [487, 112] width 145 height 24
click at [718, 36] on div "New Payment ×" at bounding box center [566, 34] width 330 height 40
click at [718, 35] on div "New Payment ×" at bounding box center [566, 34] width 330 height 40
click at [712, 36] on button "×" at bounding box center [713, 34] width 8 height 14
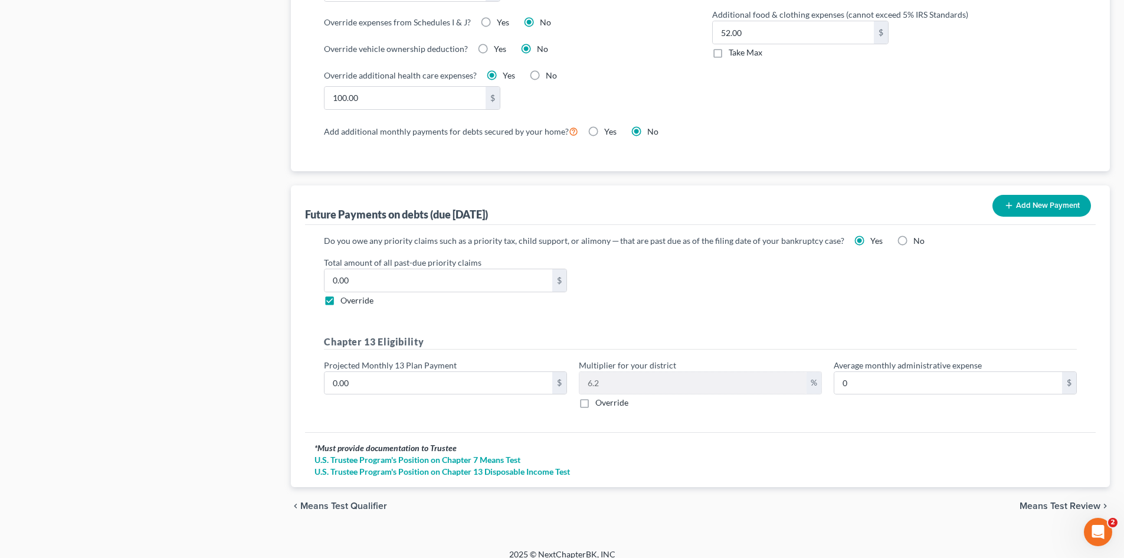
click at [1025, 501] on span "Means Test Review" at bounding box center [1060, 505] width 81 height 9
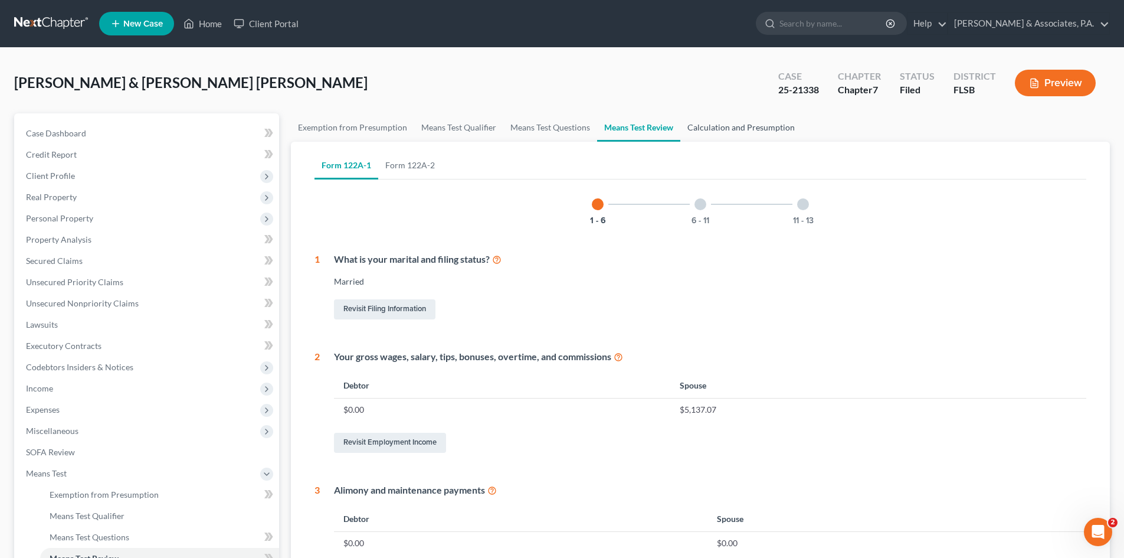
click at [718, 126] on link "Calculation and Presumption" at bounding box center [741, 127] width 122 height 28
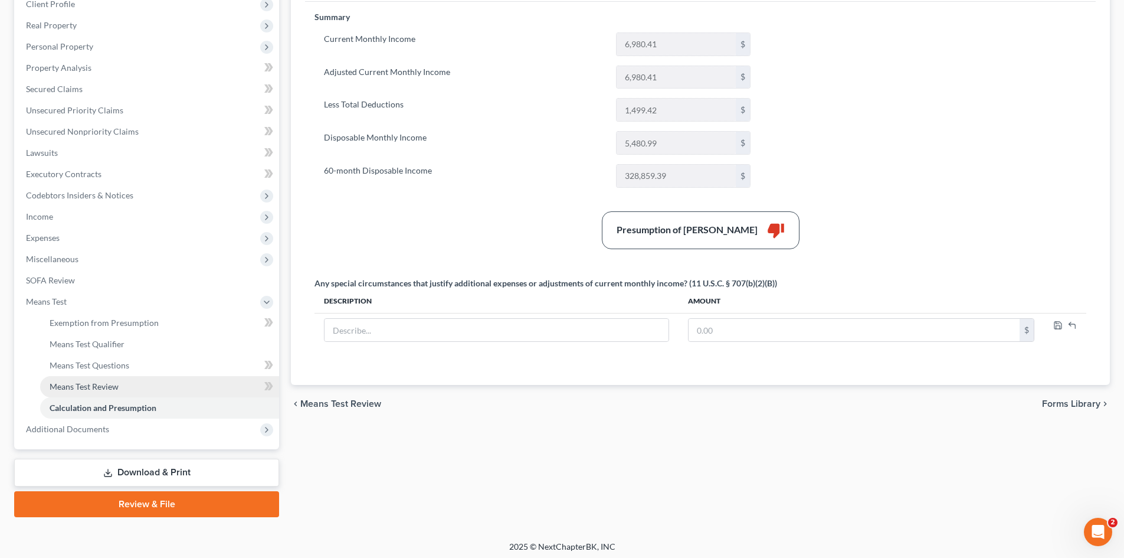
scroll to position [176, 0]
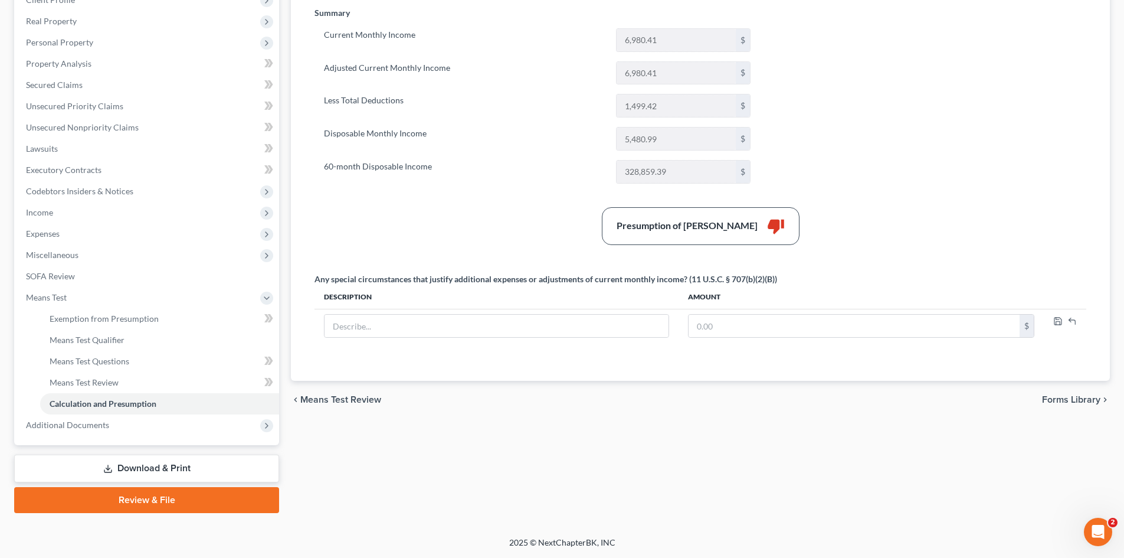
click at [159, 466] on link "Download & Print" at bounding box center [146, 468] width 265 height 28
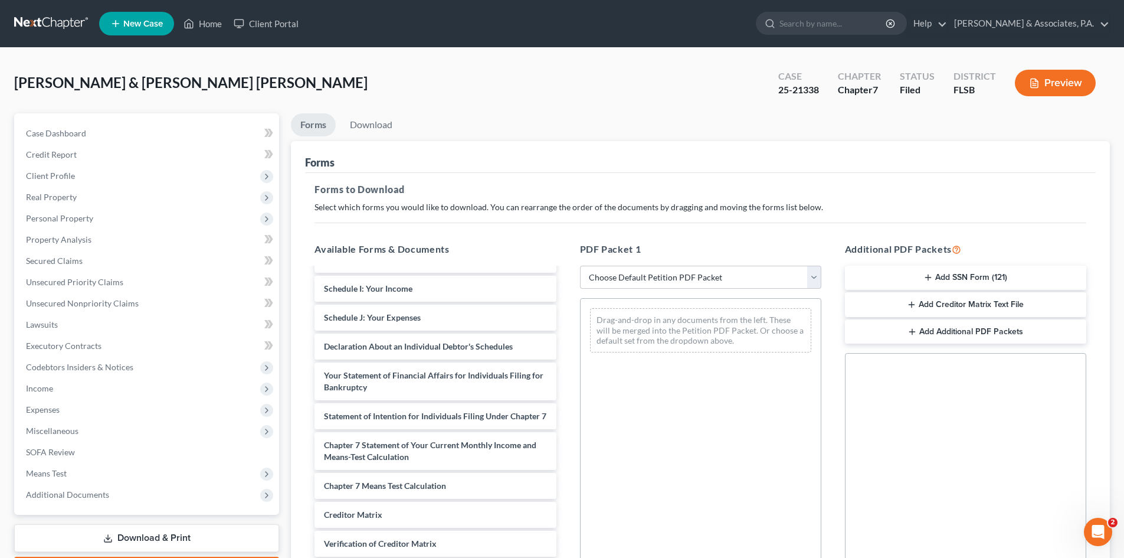
scroll to position [287, 0]
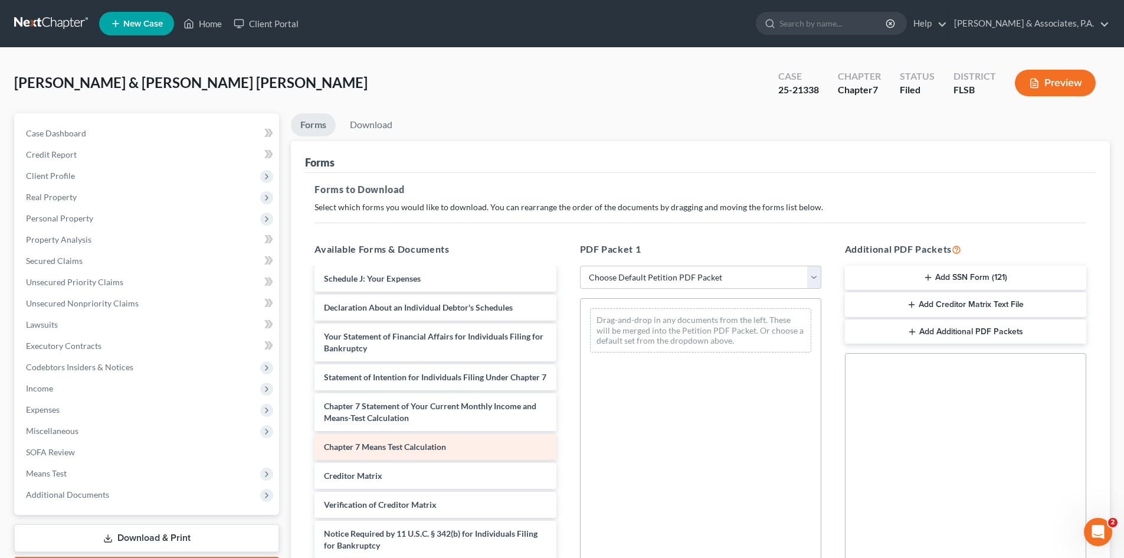
click at [405, 447] on span "Chapter 7 Means Test Calculation" at bounding box center [385, 446] width 122 height 10
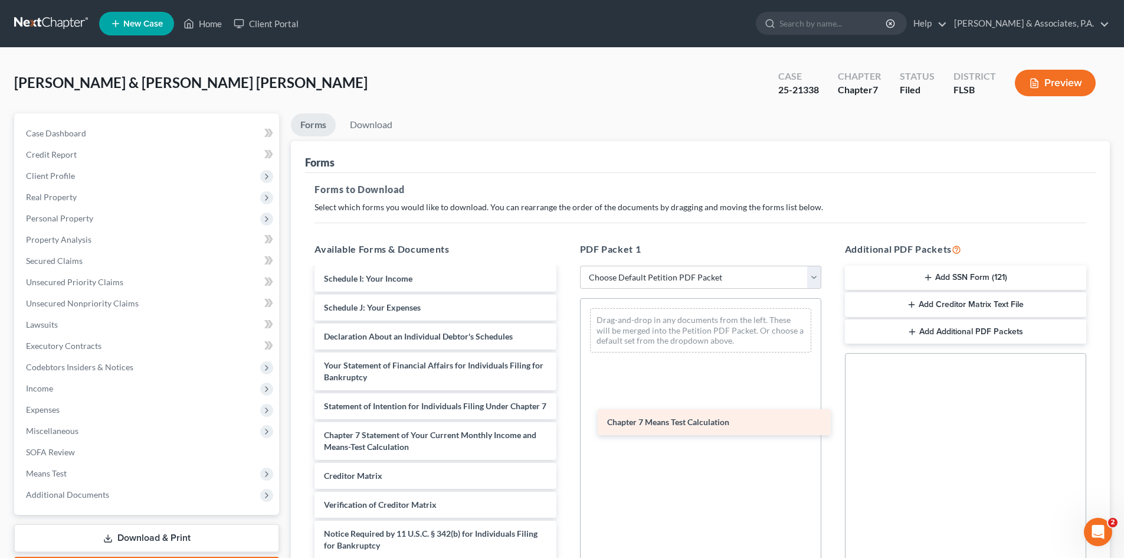
scroll to position [258, 0]
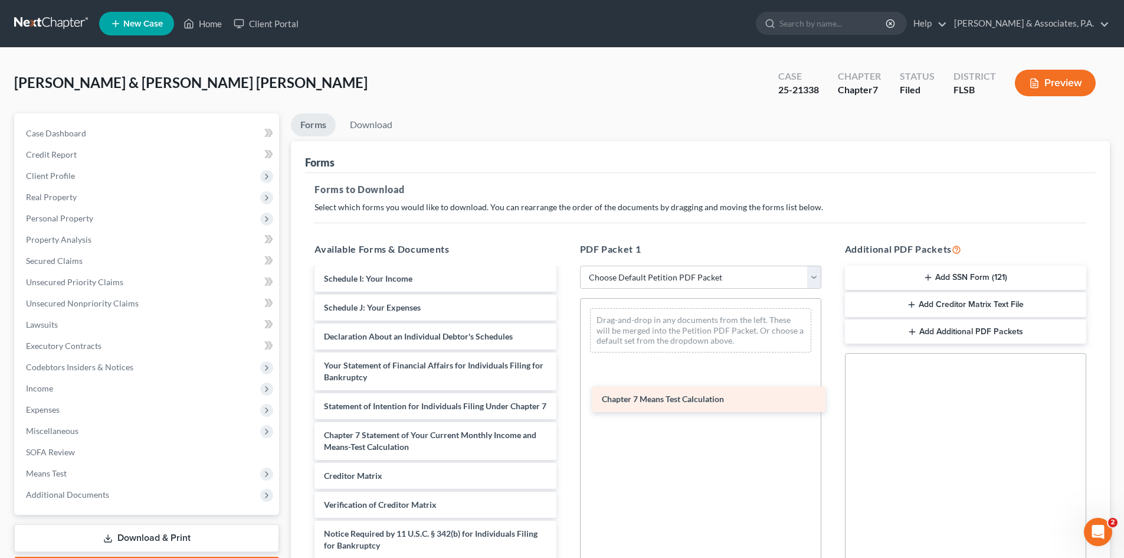
drag, startPoint x: 371, startPoint y: 448, endPoint x: 649, endPoint y: 400, distance: 282.0
click at [565, 400] on div "Chapter 7 Means Test Calculation Voluntary Petition for Individuals Filing for …" at bounding box center [435, 304] width 260 height 565
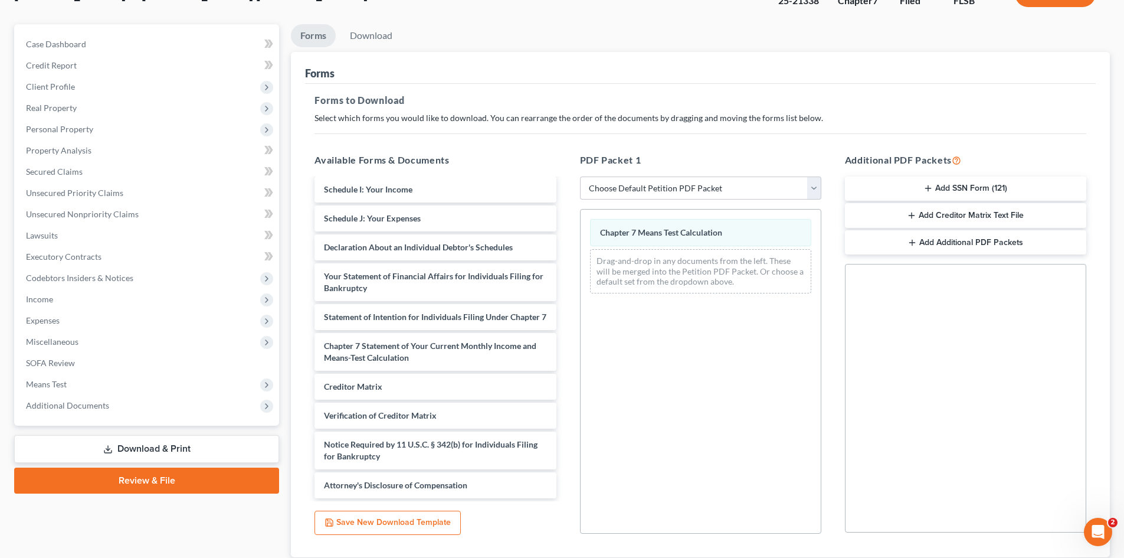
scroll to position [171, 0]
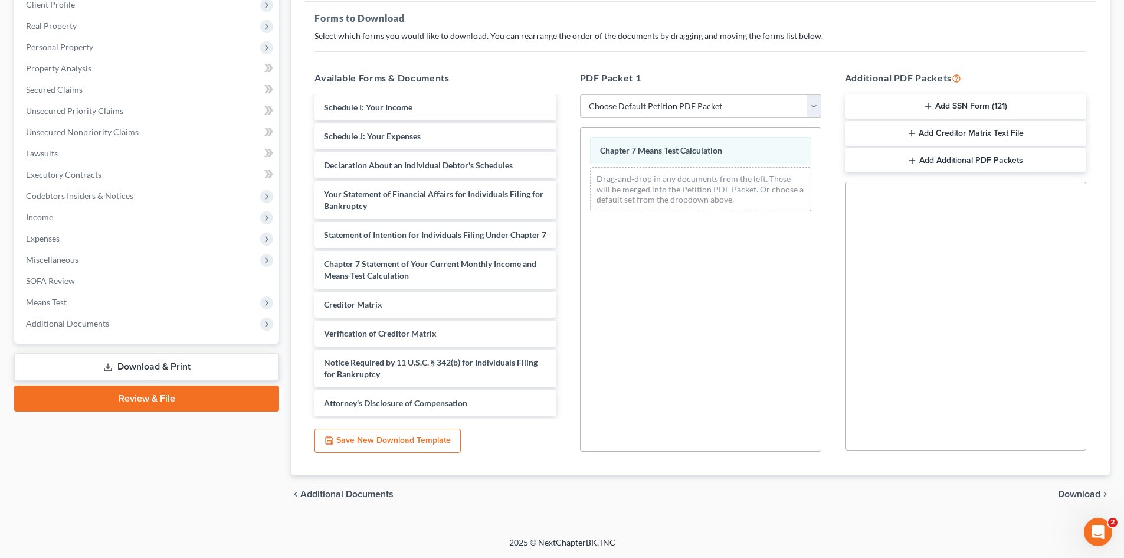
click at [1078, 492] on span "Download" at bounding box center [1079, 493] width 42 height 9
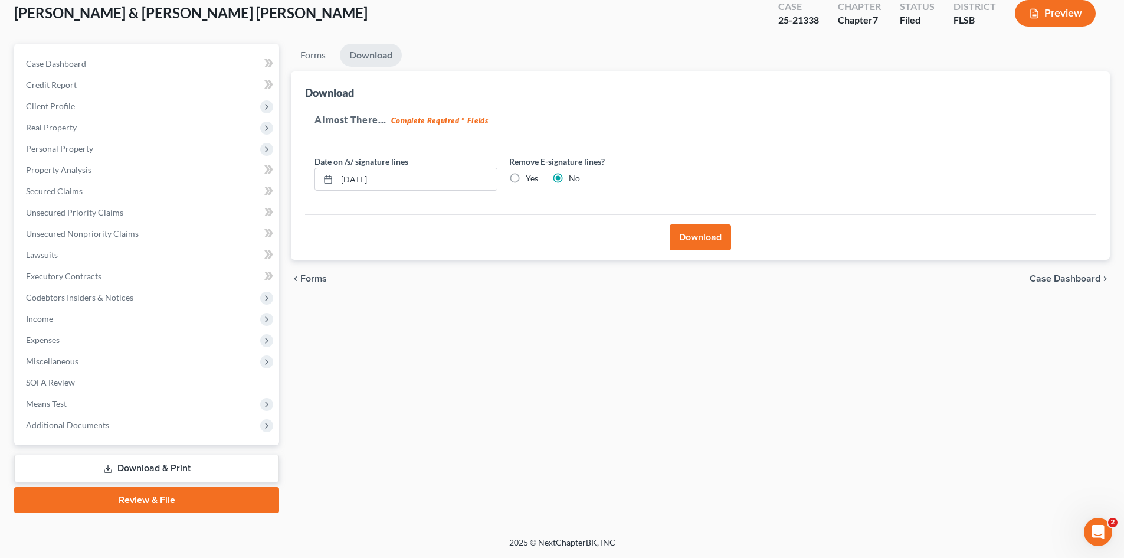
click at [720, 241] on button "Download" at bounding box center [700, 237] width 61 height 26
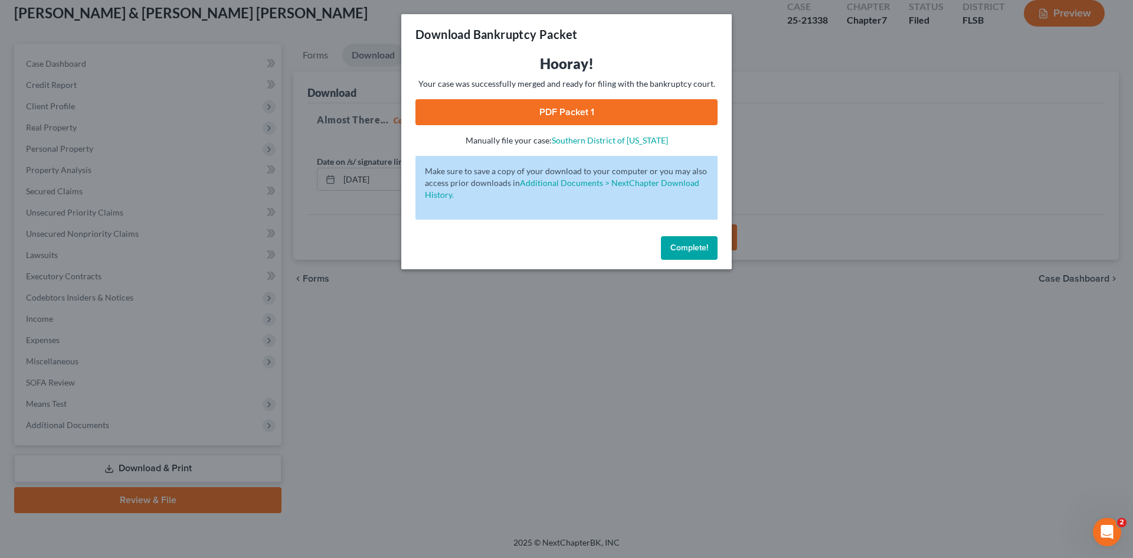
click at [545, 115] on link "PDF Packet 1" at bounding box center [566, 112] width 302 height 26
click at [691, 236] on button "Complete!" at bounding box center [689, 248] width 57 height 24
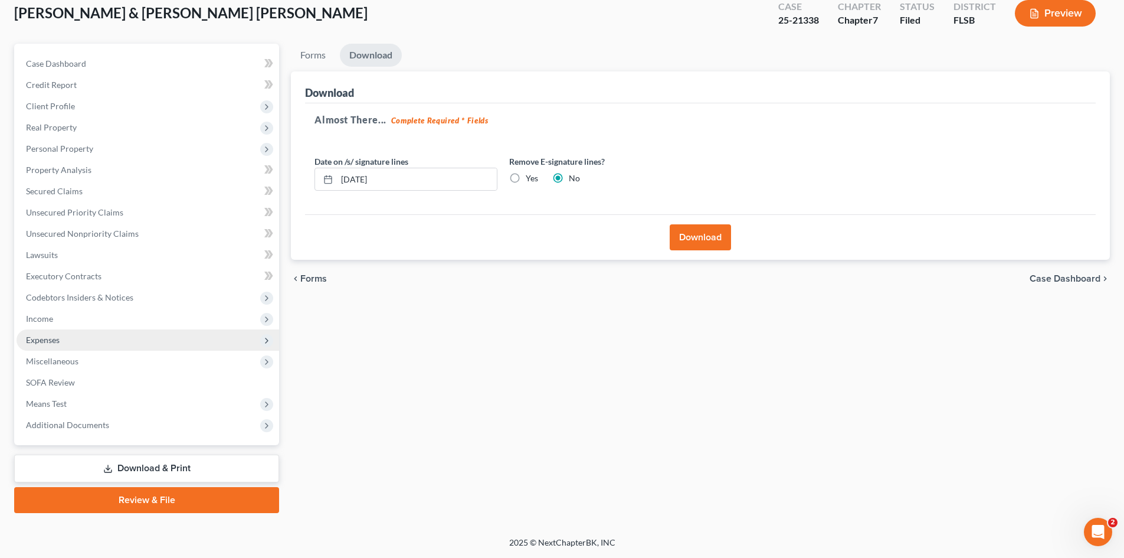
click at [51, 339] on span "Expenses" at bounding box center [43, 340] width 34 height 10
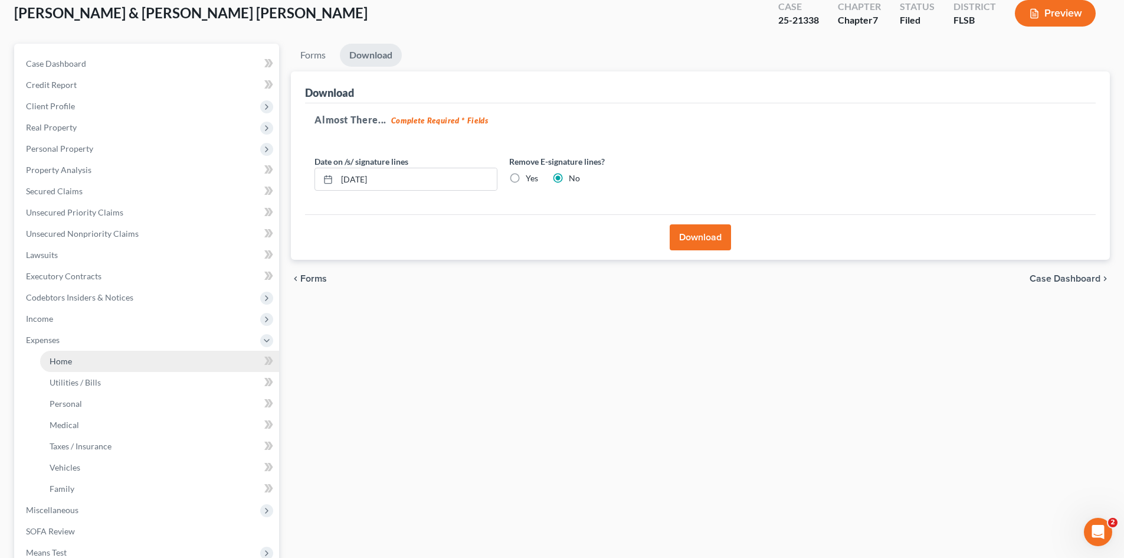
click at [78, 360] on link "Home" at bounding box center [159, 361] width 239 height 21
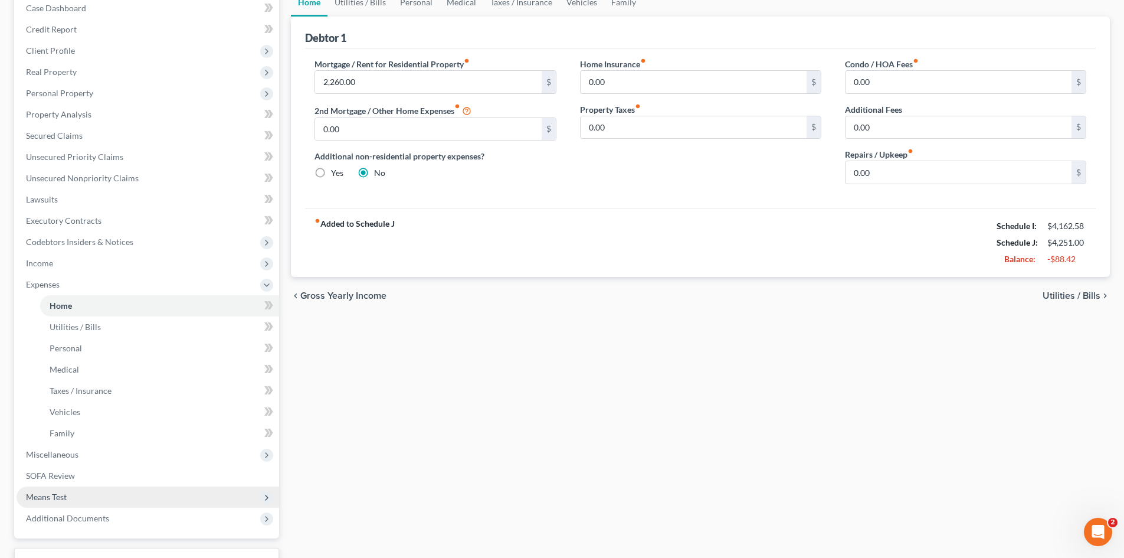
scroll to position [218, 0]
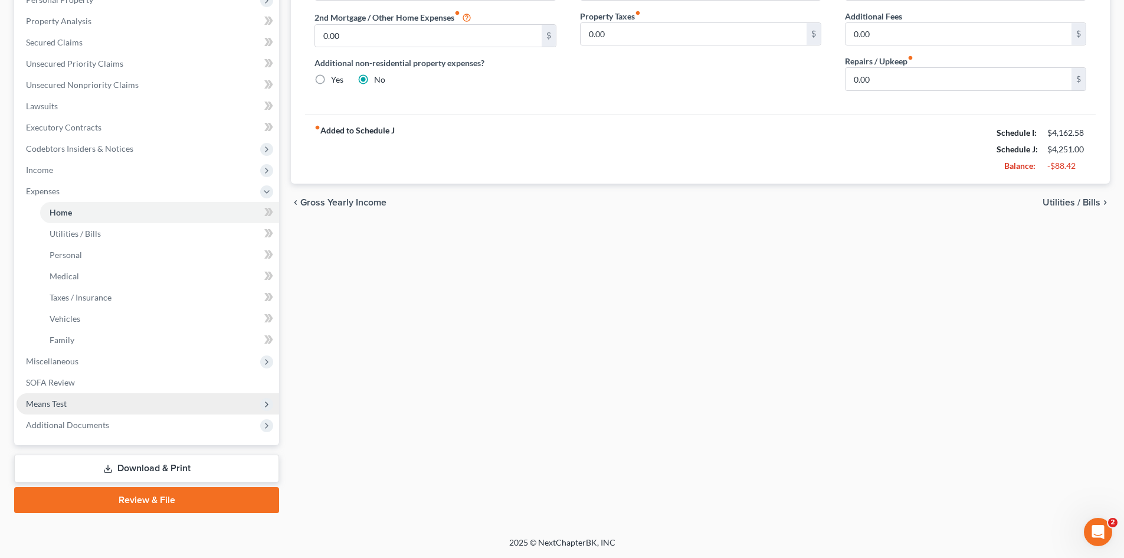
click at [79, 405] on span "Means Test" at bounding box center [148, 403] width 263 height 21
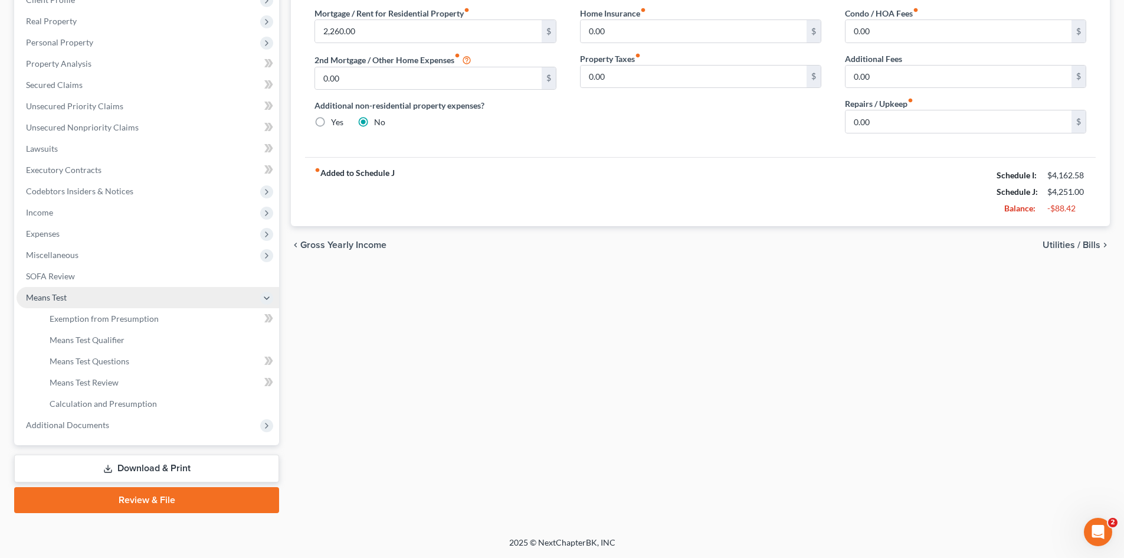
scroll to position [176, 0]
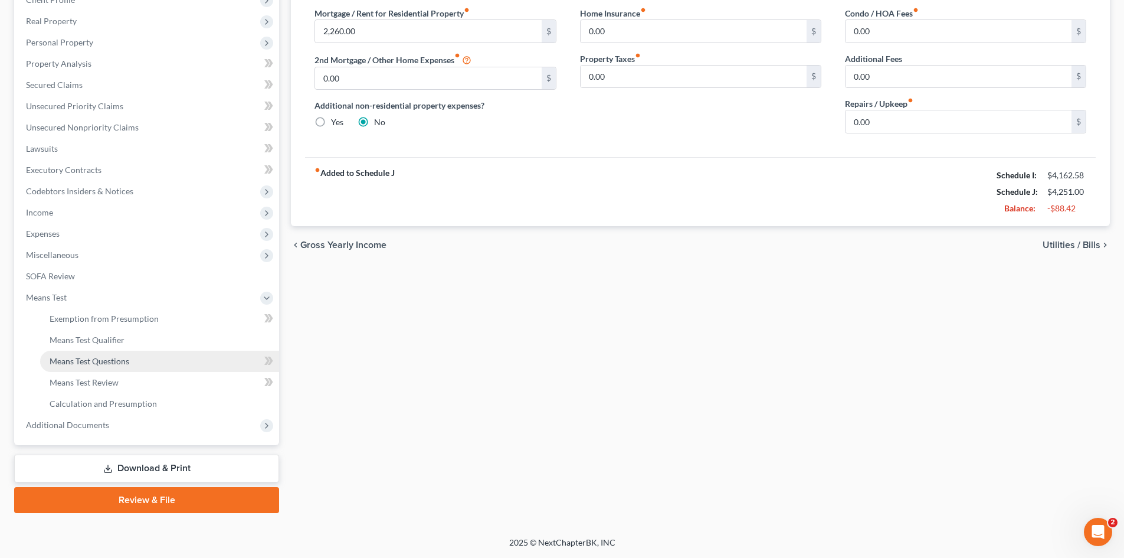
click at [78, 361] on span "Means Test Questions" at bounding box center [90, 361] width 80 height 10
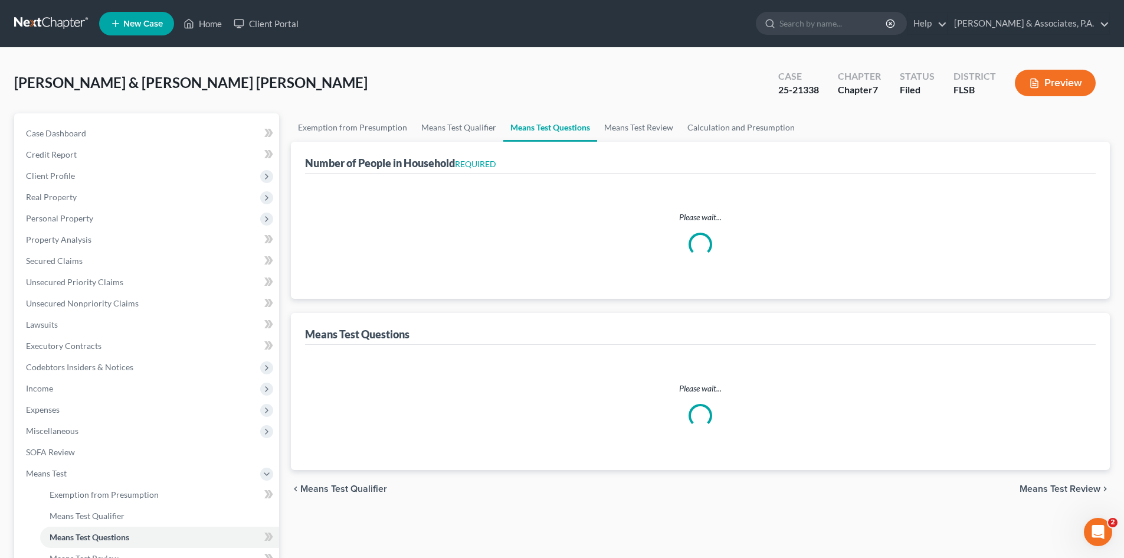
select select "2"
select select "1"
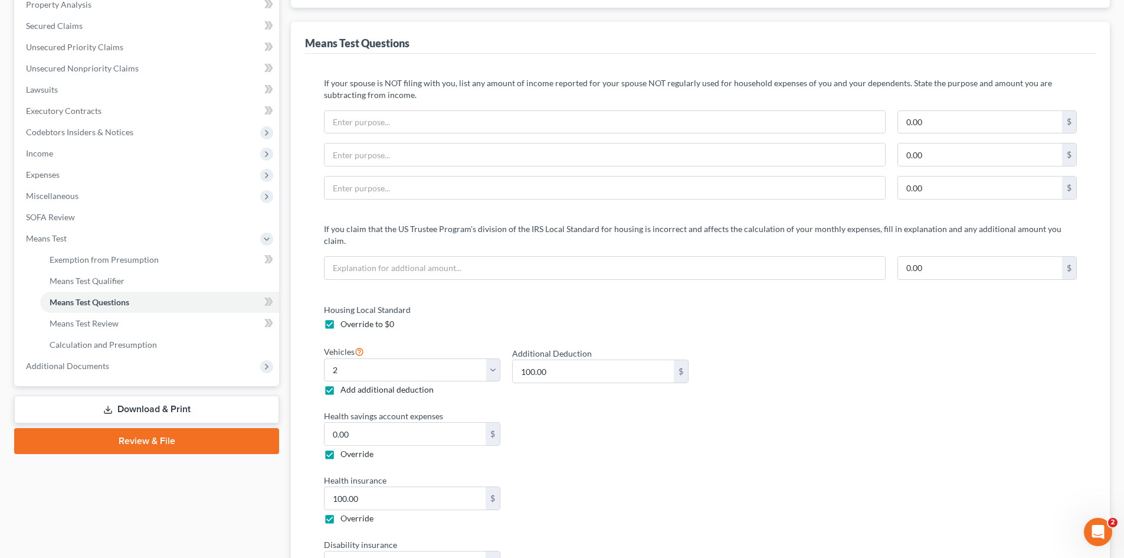
scroll to position [234, 0]
click at [341, 319] on label "Override to $0" at bounding box center [368, 325] width 54 height 12
click at [345, 319] on input "Override to $0" at bounding box center [349, 323] width 8 height 8
checkbox input "false"
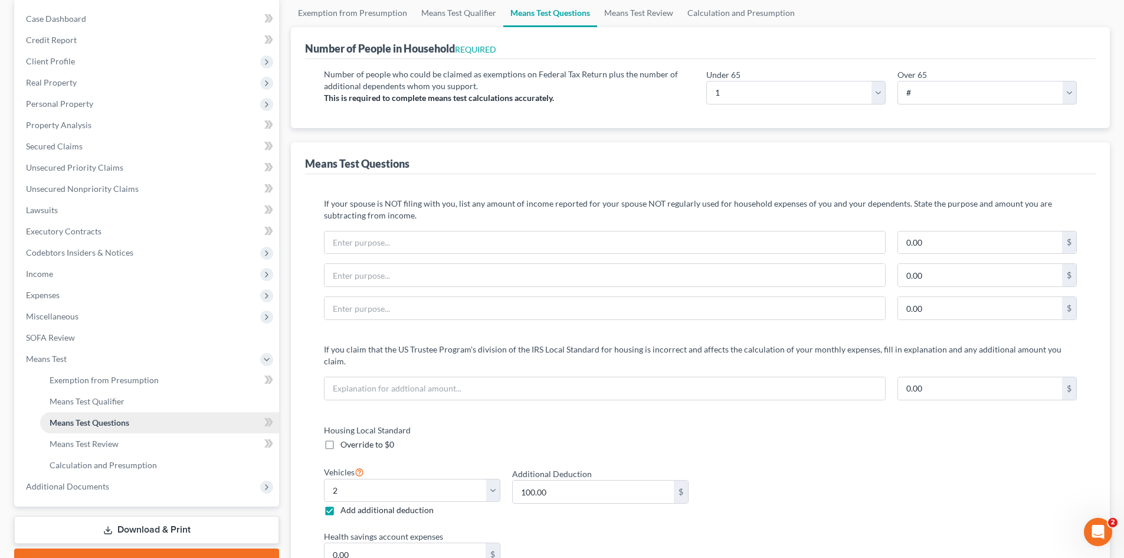
scroll to position [118, 0]
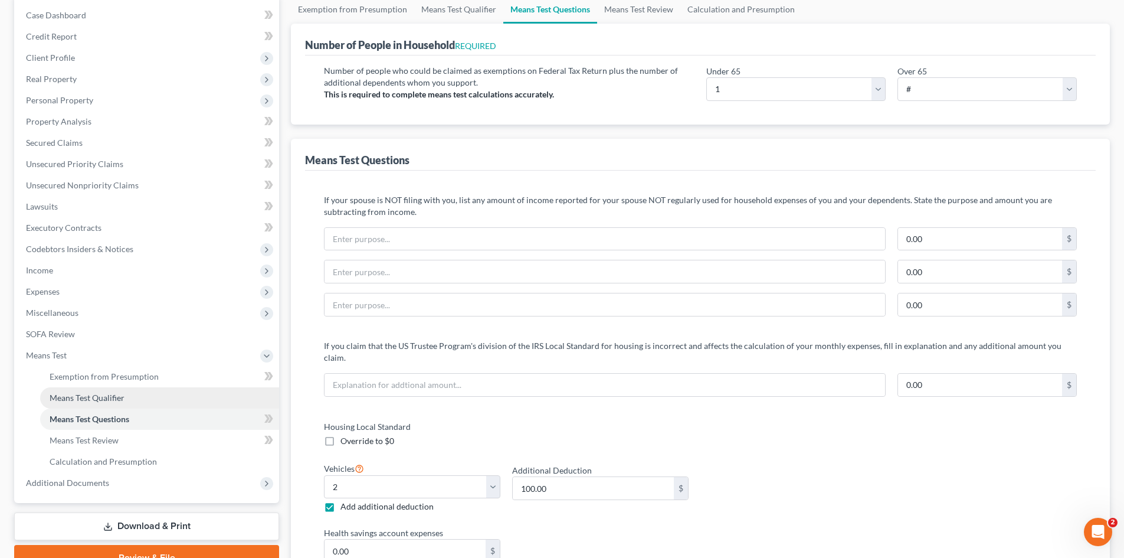
click at [100, 395] on span "Means Test Qualifier" at bounding box center [87, 397] width 75 height 10
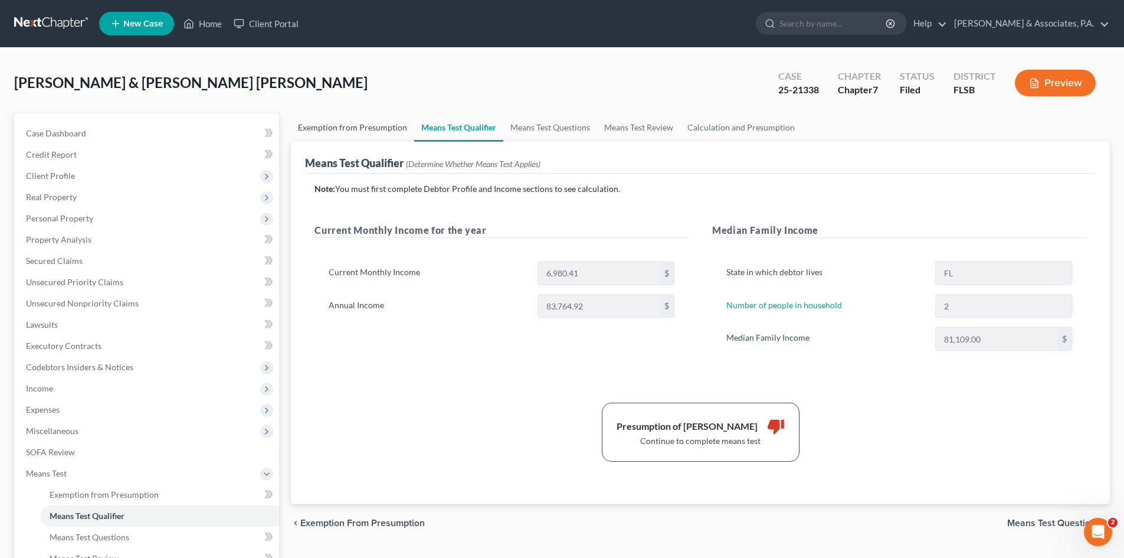
click at [336, 124] on link "Exemption from Presumption" at bounding box center [352, 127] width 123 height 28
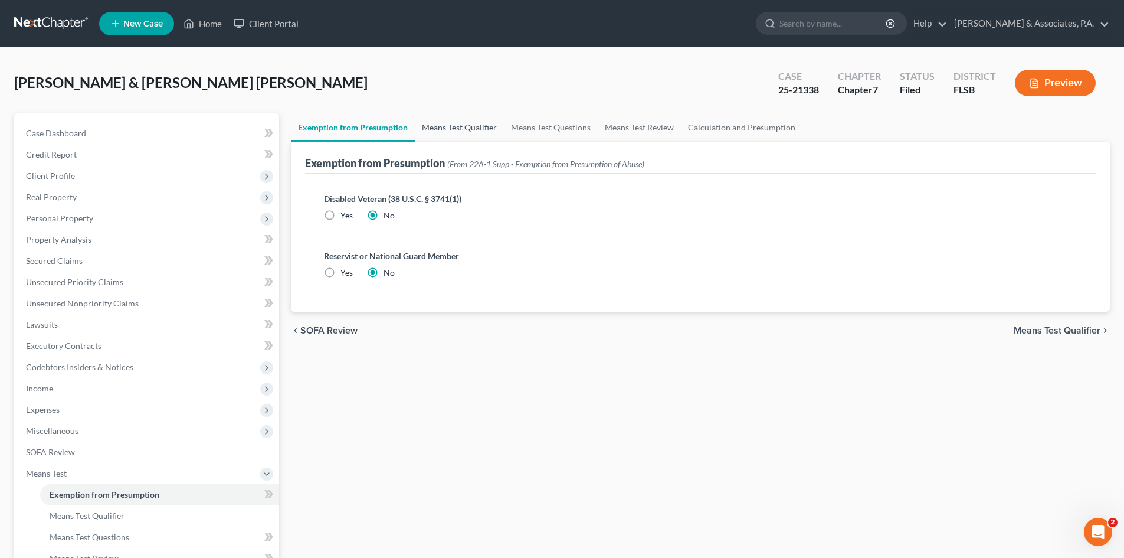
click at [466, 130] on link "Means Test Qualifier" at bounding box center [459, 127] width 89 height 28
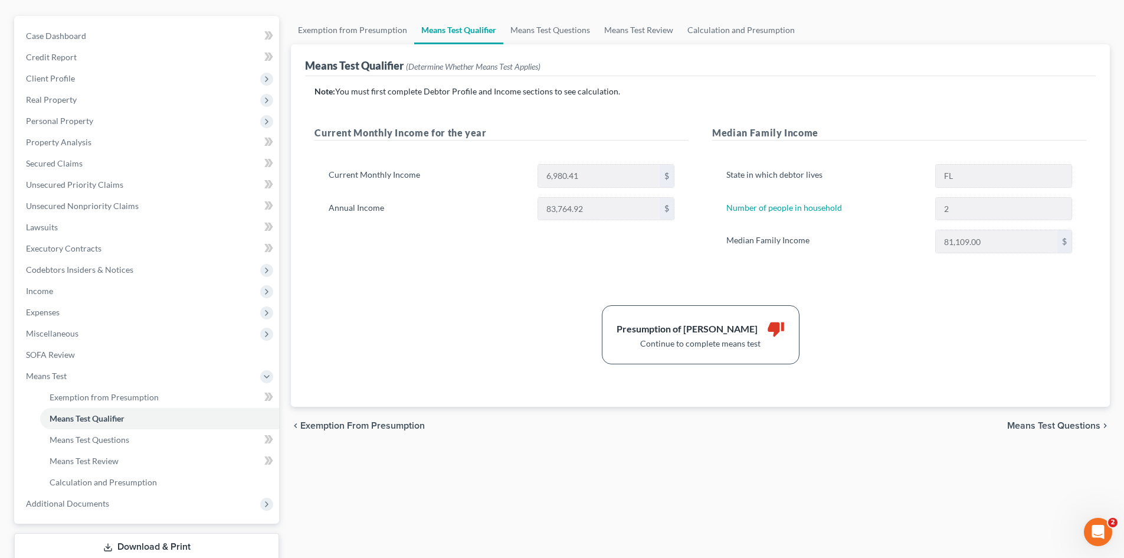
scroll to position [59, 0]
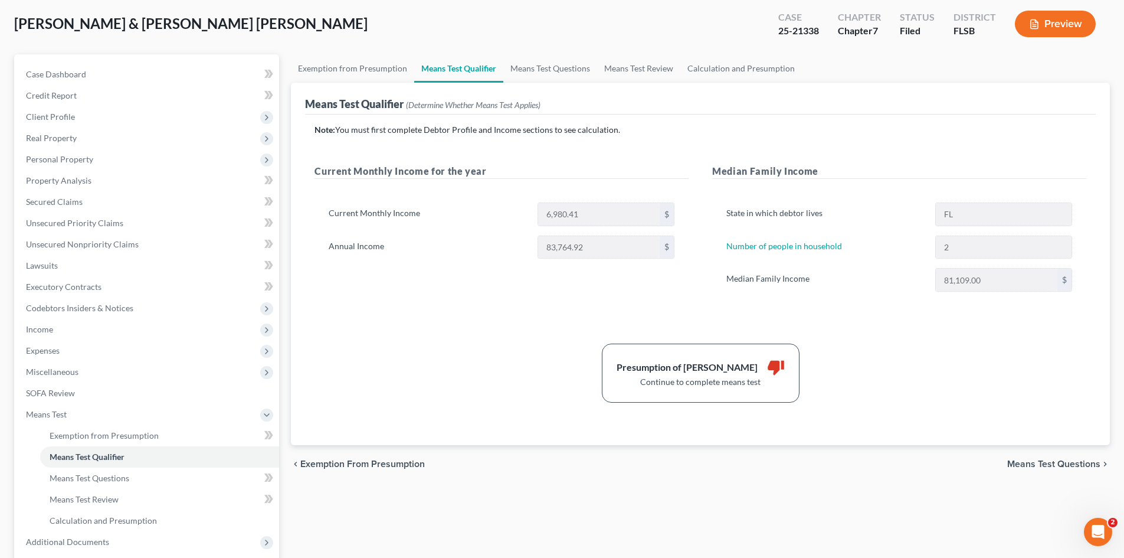
click at [1032, 460] on span "Means Test Questions" at bounding box center [1053, 463] width 93 height 9
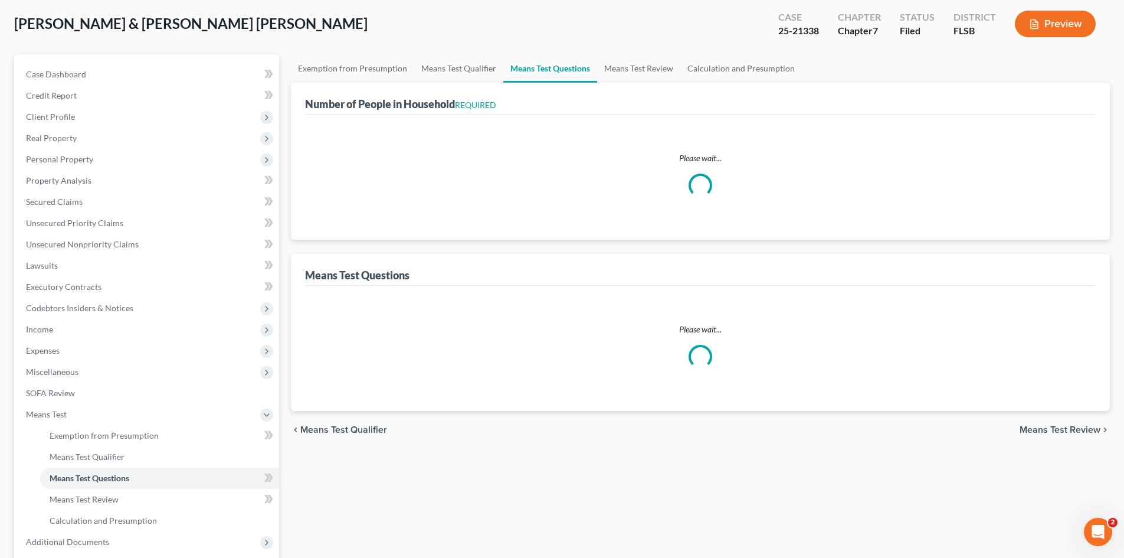
scroll to position [2, 0]
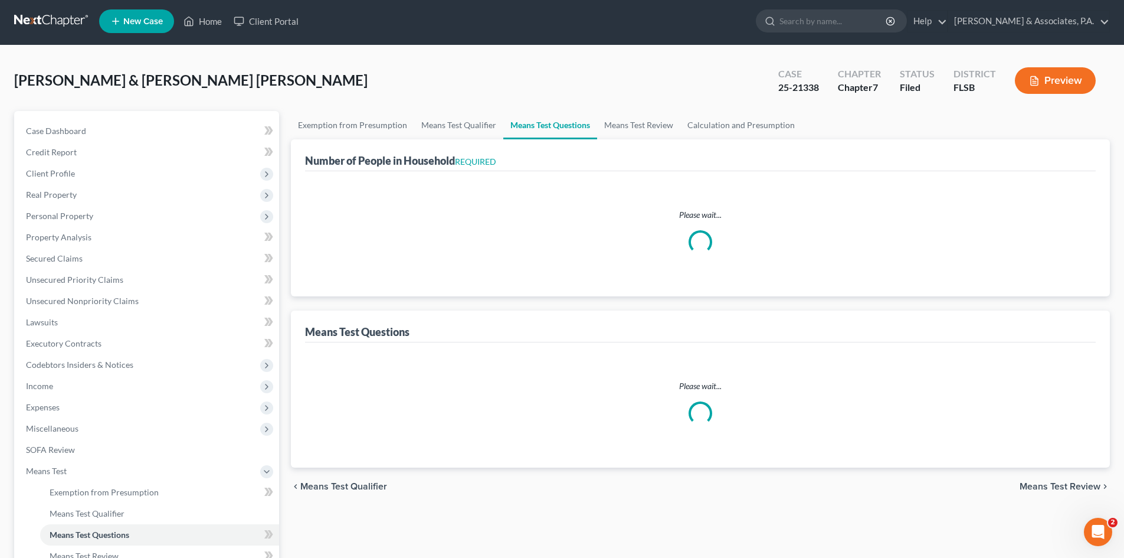
select select "1"
select select "2"
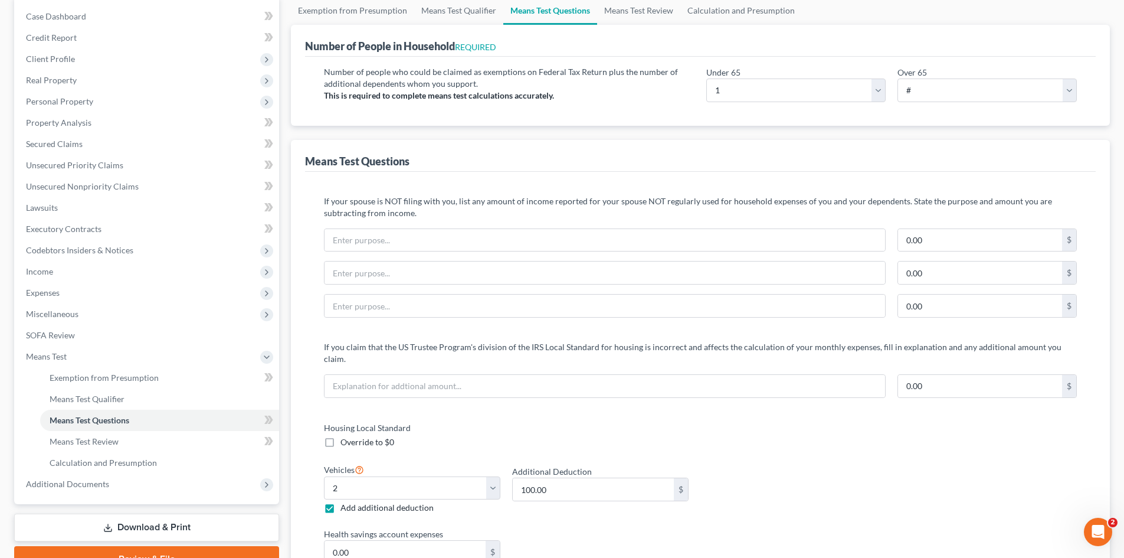
scroll to position [118, 0]
click at [726, 91] on select "# 0 1 2 3 4 5 6 7 8 9 10" at bounding box center [795, 89] width 179 height 24
select select "2"
click at [706, 77] on select "# 0 1 2 3 4 5 6 7 8 9 10" at bounding box center [795, 89] width 179 height 24
click at [656, 97] on div "Number of people who could be claimed as exemptions on Federal Tax Return plus …" at bounding box center [509, 87] width 382 height 45
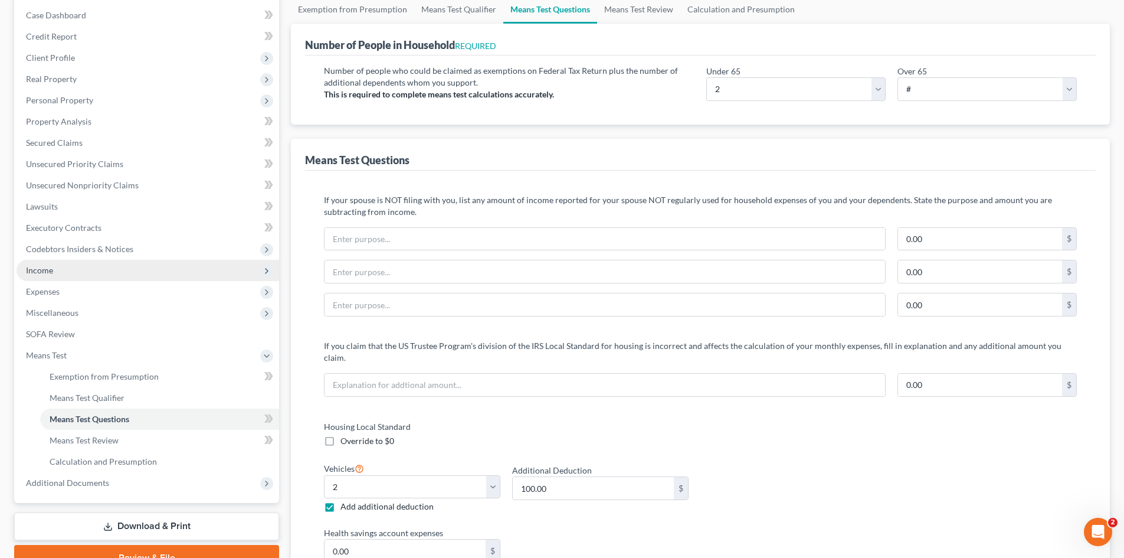
click at [59, 267] on span "Income" at bounding box center [148, 270] width 263 height 21
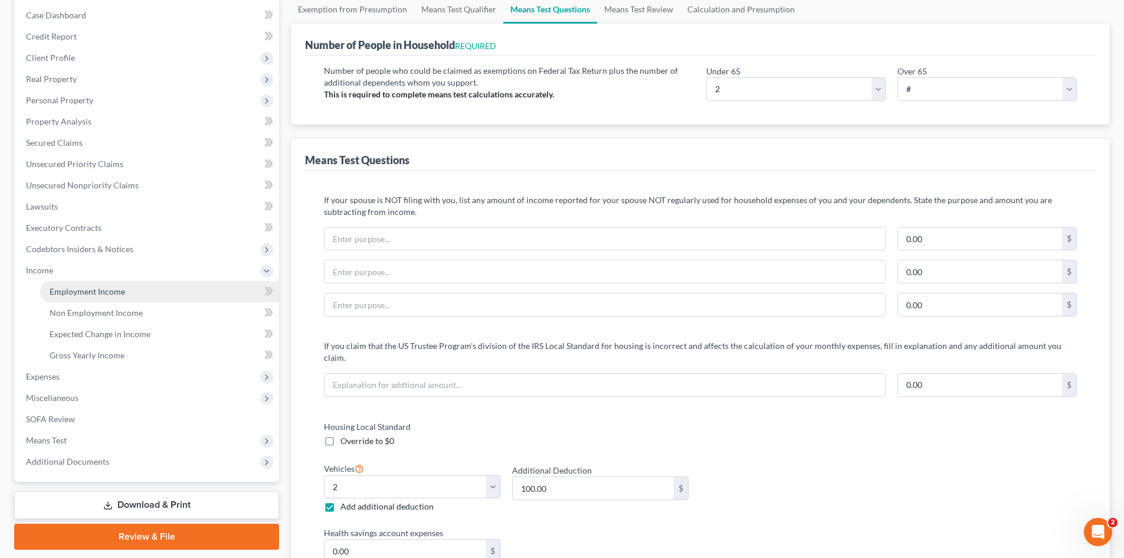
click at [86, 293] on span "Employment Income" at bounding box center [88, 291] width 76 height 10
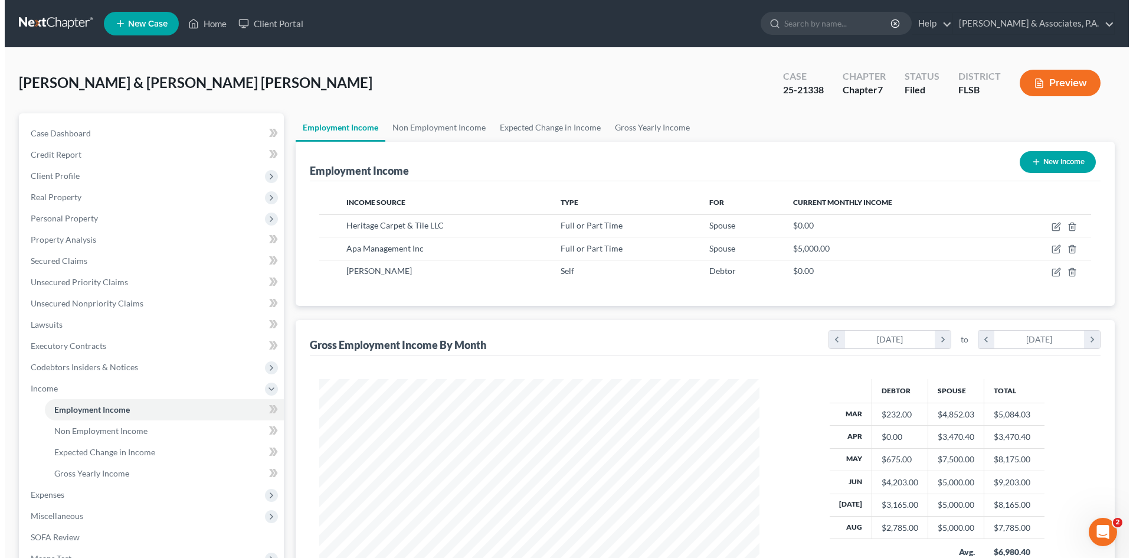
scroll to position [220, 464]
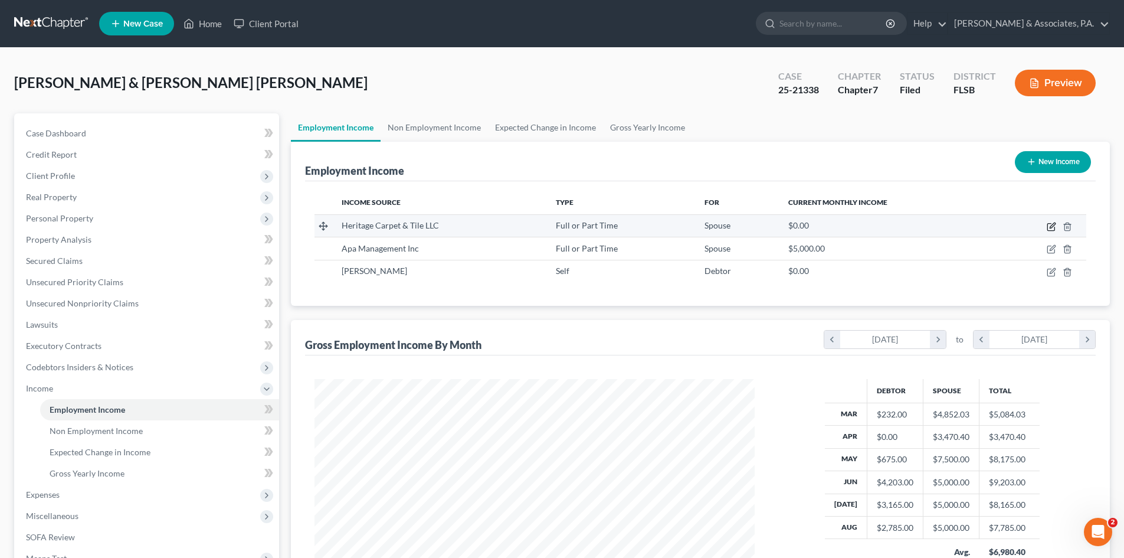
click at [1051, 224] on icon "button" at bounding box center [1051, 226] width 9 height 9
select select "0"
select select "9"
select select "1"
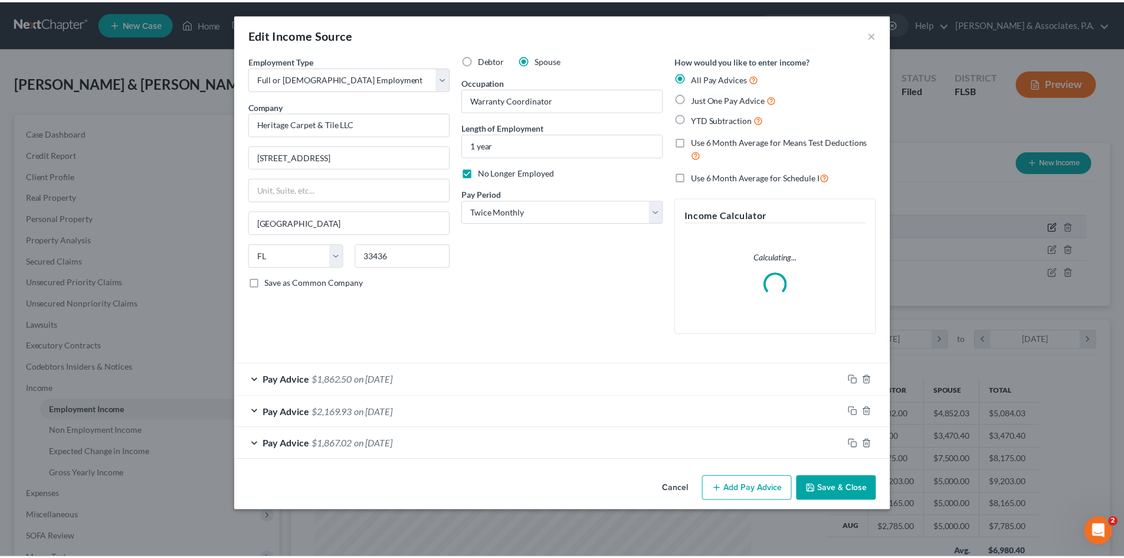
scroll to position [222, 468]
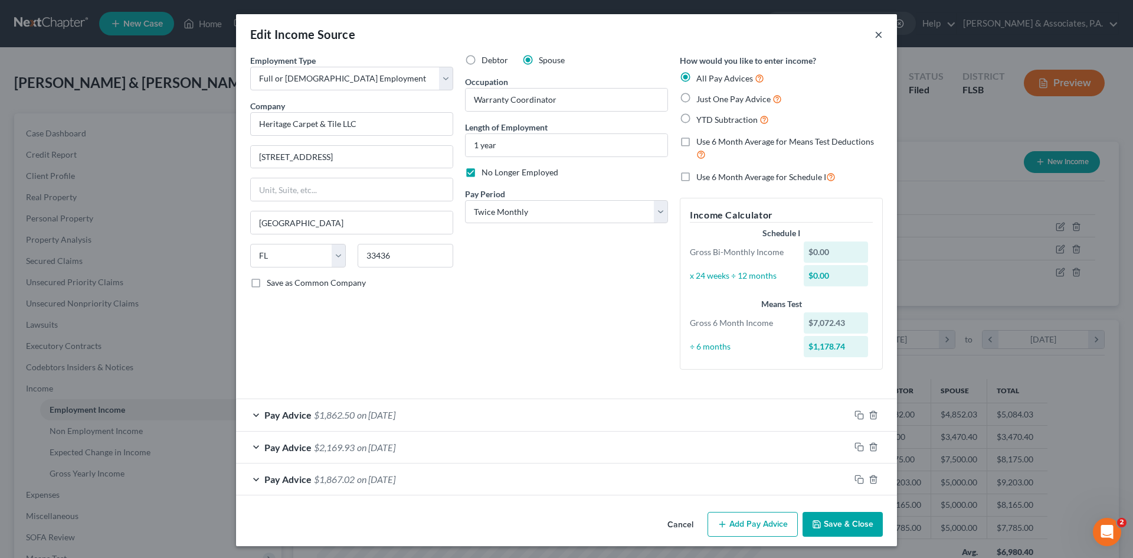
click at [875, 34] on button "×" at bounding box center [879, 34] width 8 height 14
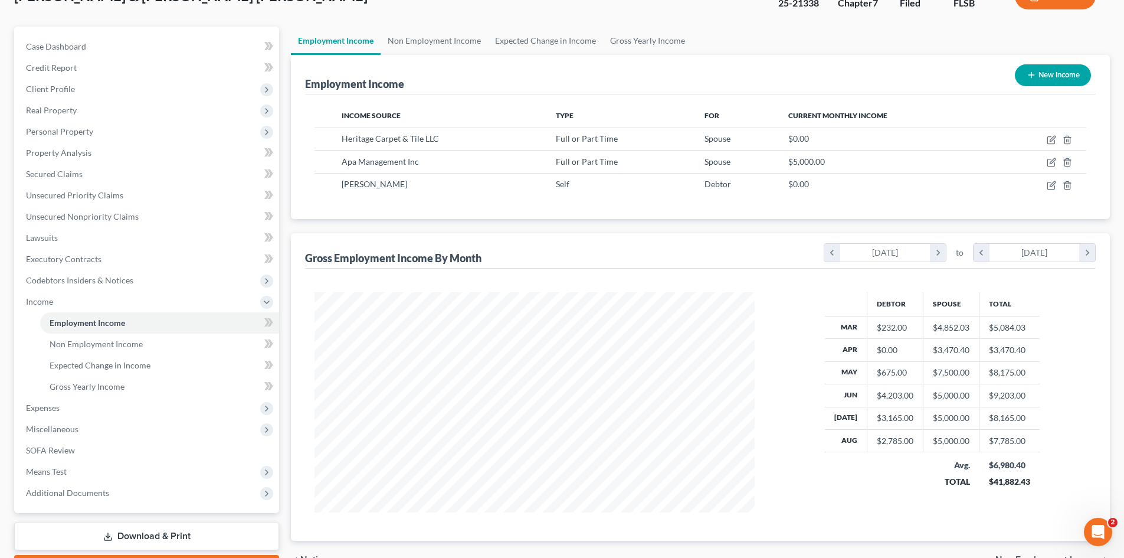
scroll to position [0, 0]
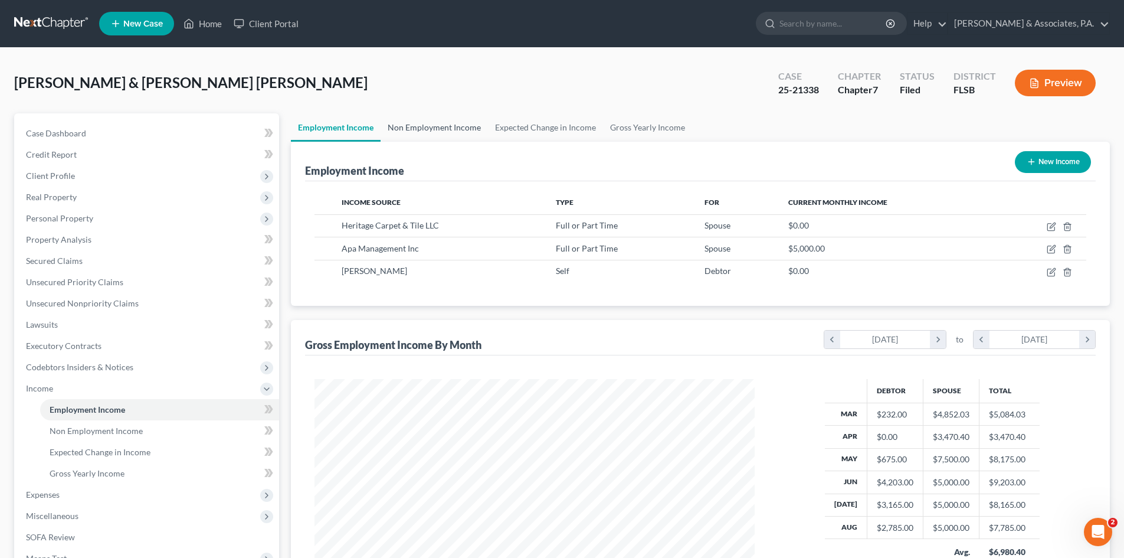
click at [433, 123] on link "Non Employment Income" at bounding box center [434, 127] width 107 height 28
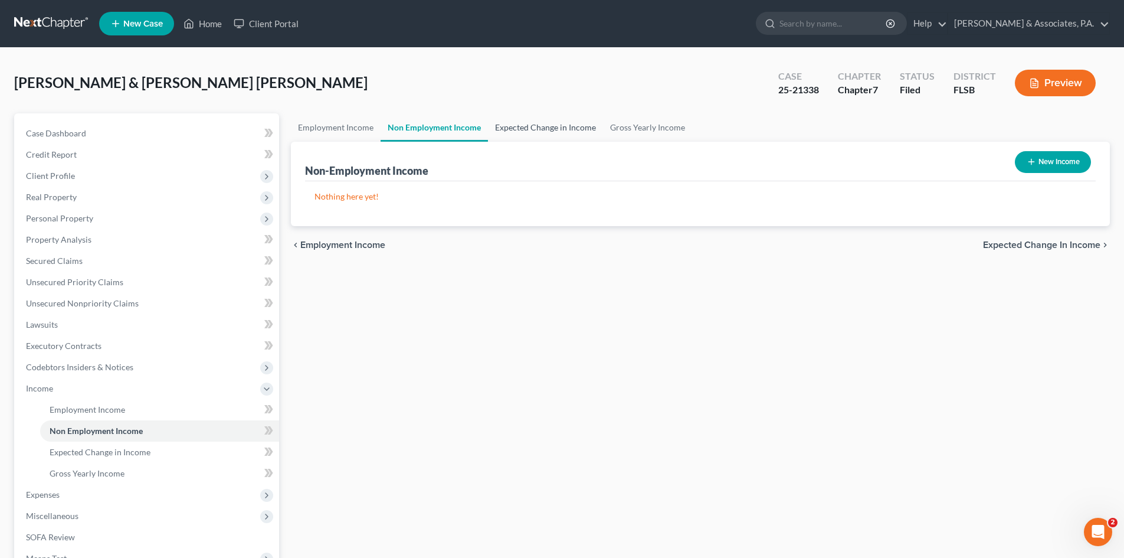
click at [515, 127] on link "Expected Change in Income" at bounding box center [545, 127] width 115 height 28
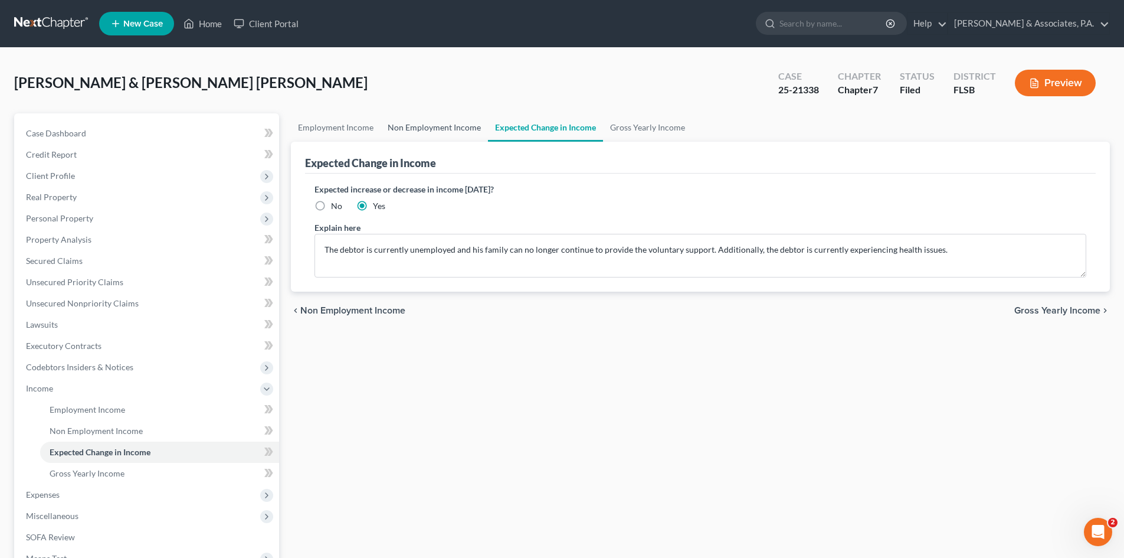
click at [417, 126] on link "Non Employment Income" at bounding box center [434, 127] width 107 height 28
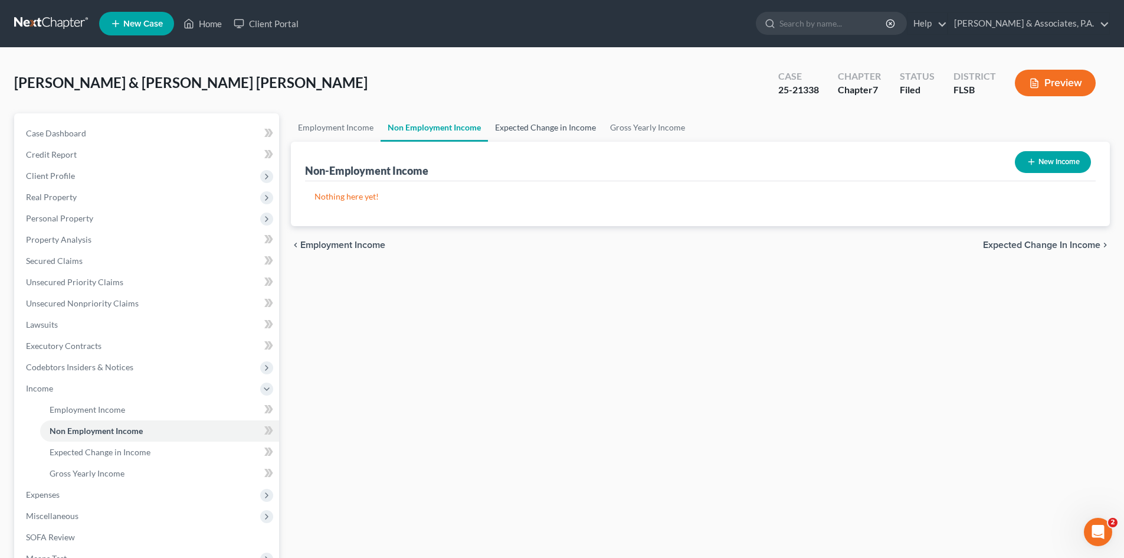
click at [538, 134] on link "Expected Change in Income" at bounding box center [545, 127] width 115 height 28
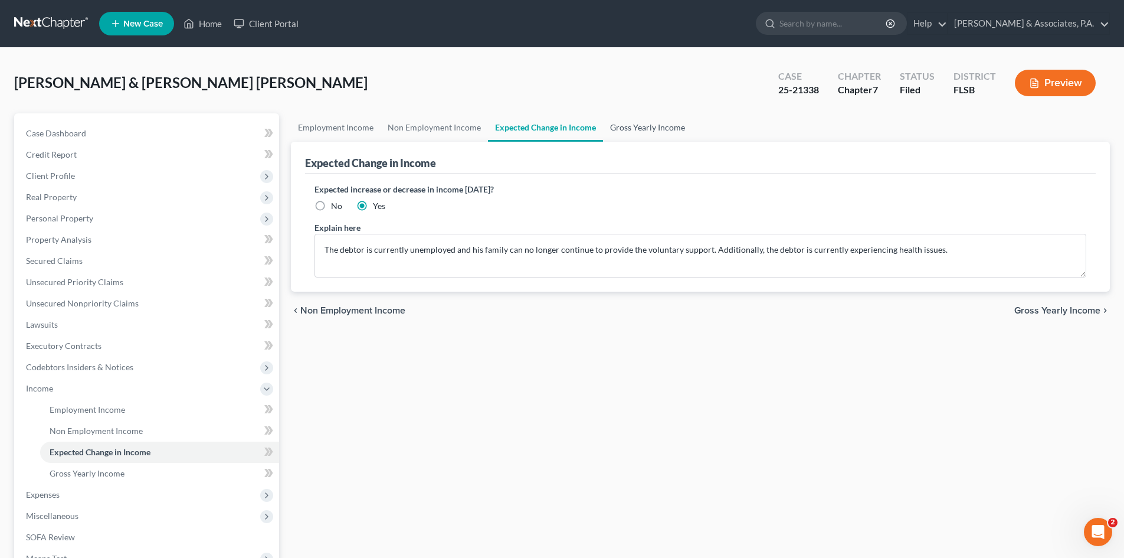
click at [629, 125] on link "Gross Yearly Income" at bounding box center [647, 127] width 89 height 28
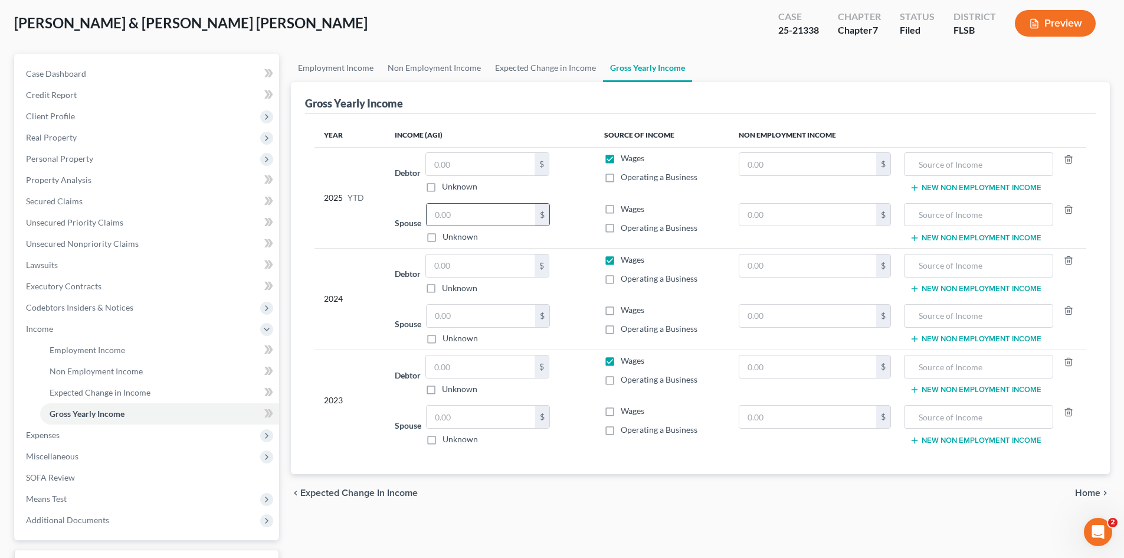
scroll to position [59, 0]
